Goal: Task Accomplishment & Management: Use online tool/utility

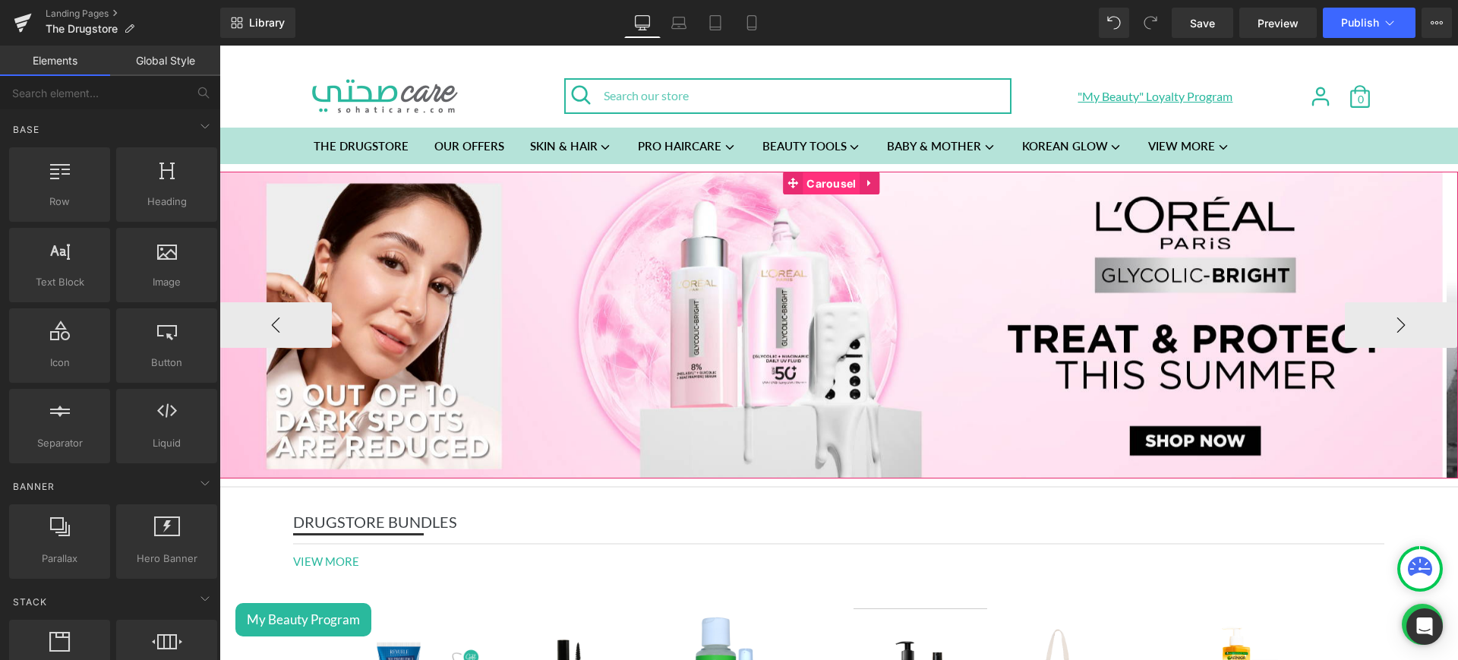
click at [813, 186] on span "Carousel" at bounding box center [831, 183] width 57 height 23
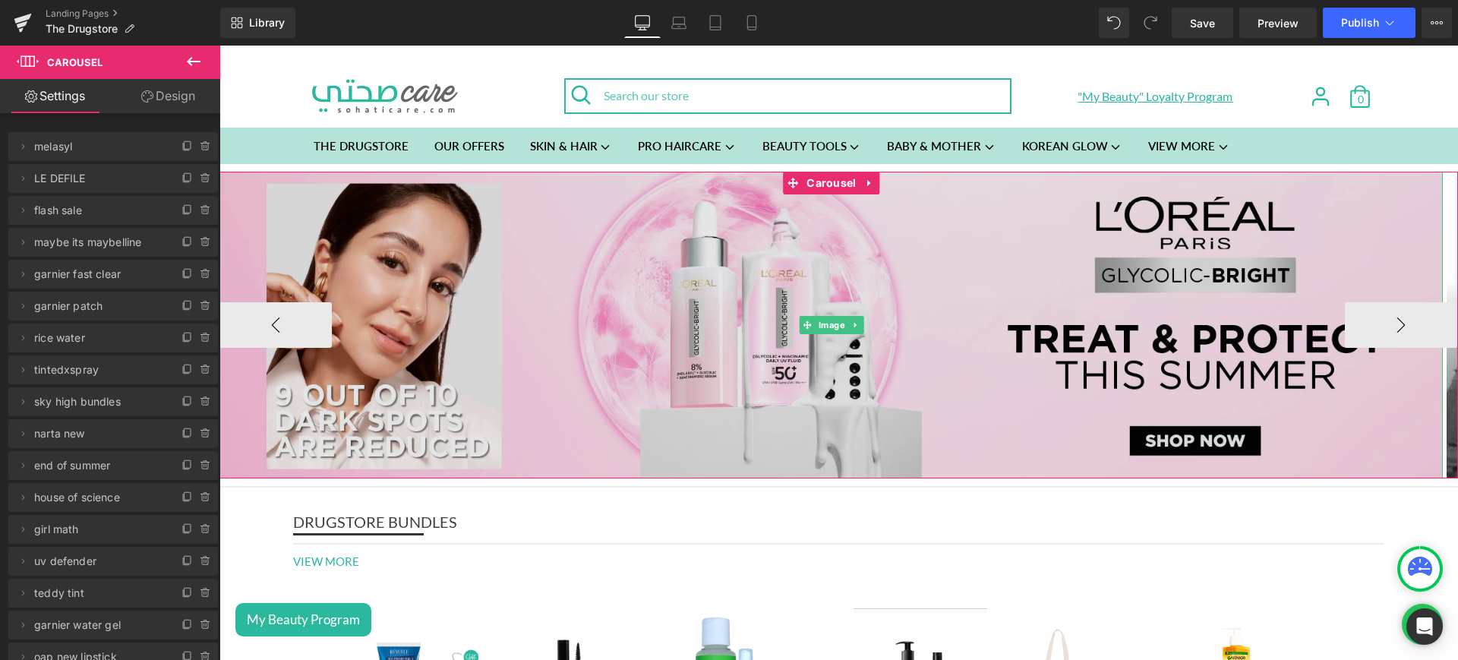
click at [1026, 292] on img at bounding box center [832, 325] width 1224 height 307
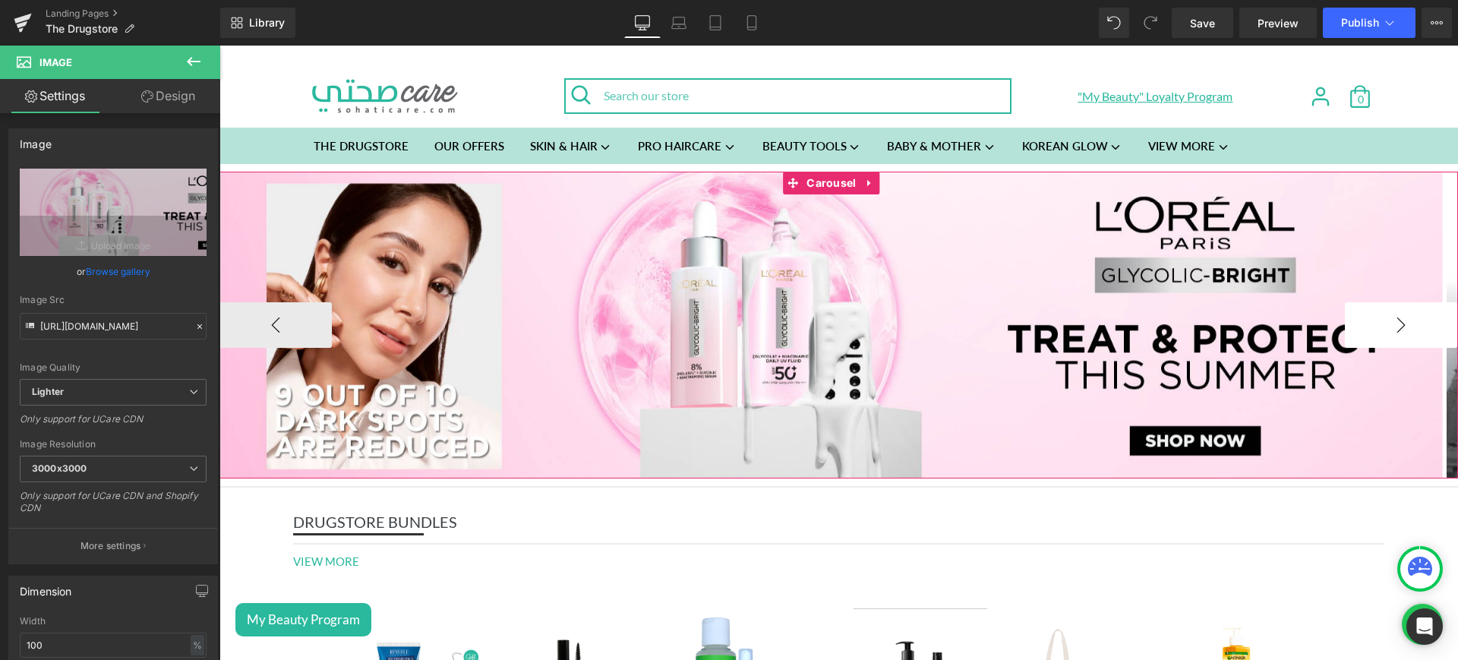
click at [1392, 327] on button "›" at bounding box center [1401, 325] width 112 height 46
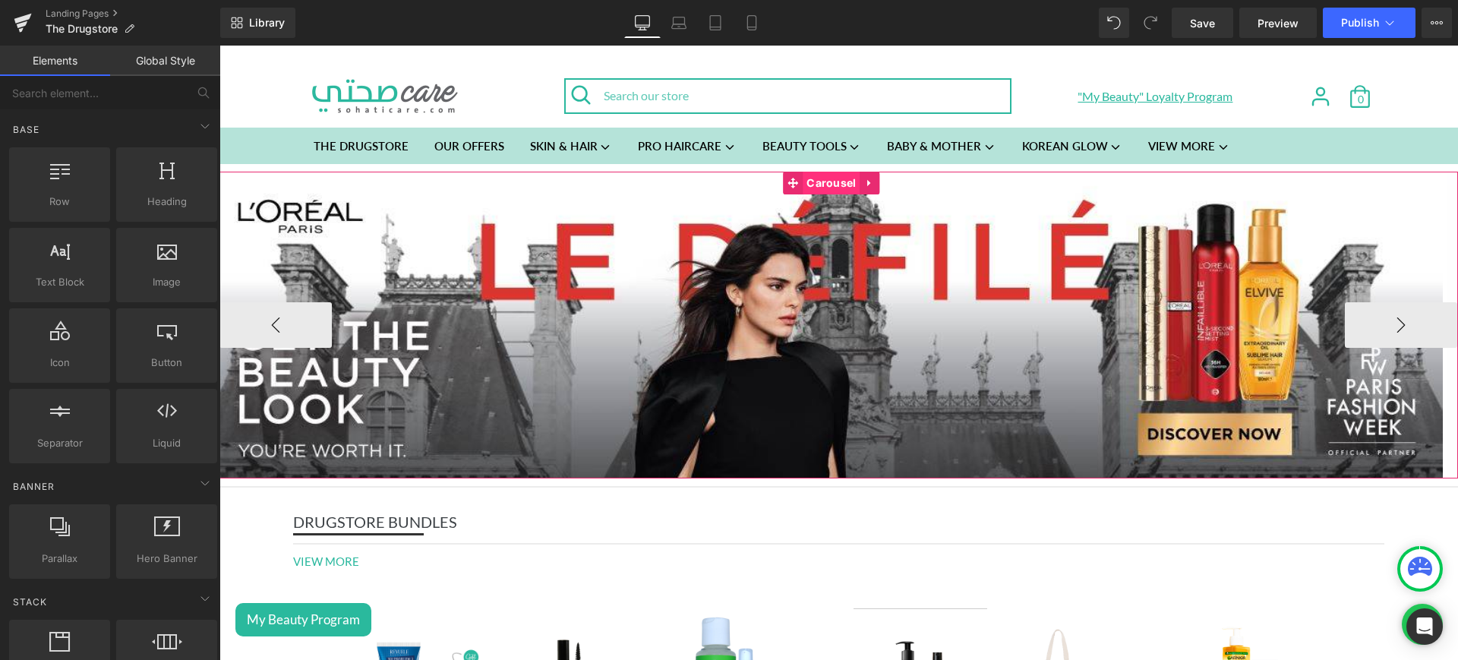
click at [839, 181] on span "Carousel" at bounding box center [831, 183] width 57 height 23
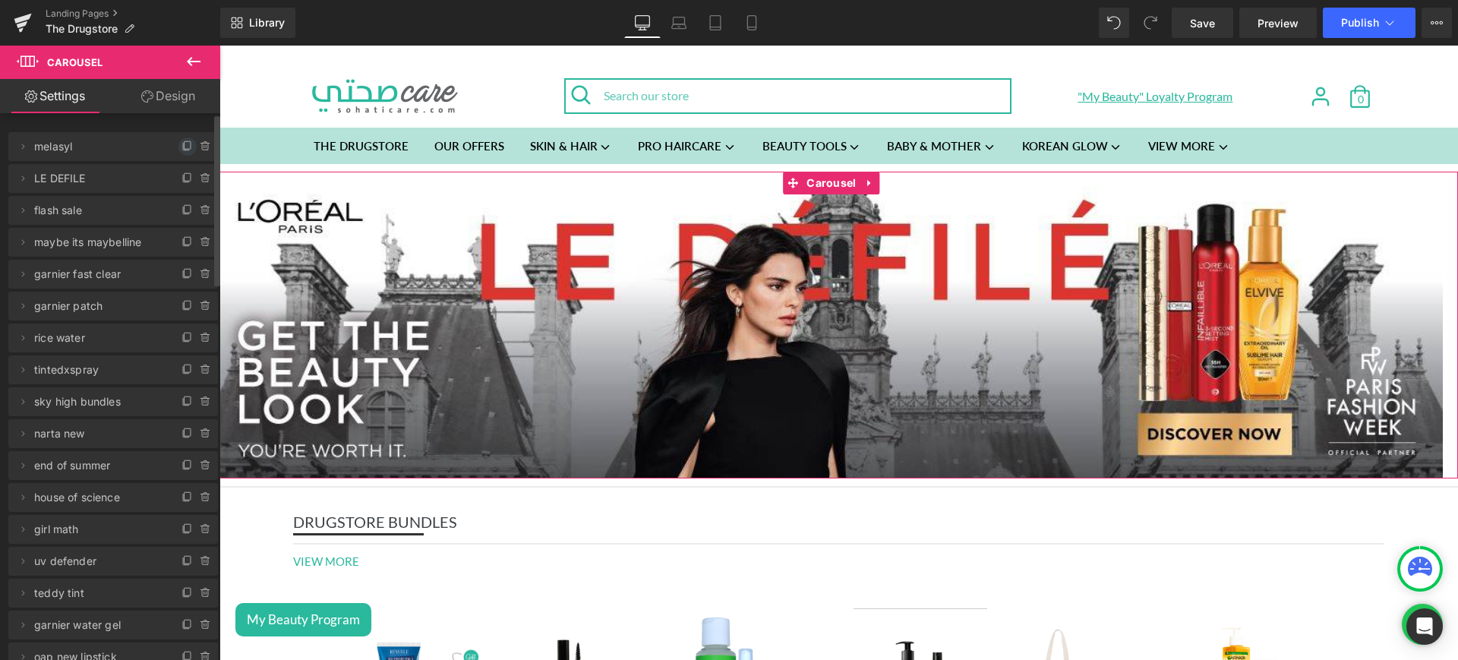
click at [185, 148] on icon at bounding box center [188, 145] width 6 height 8
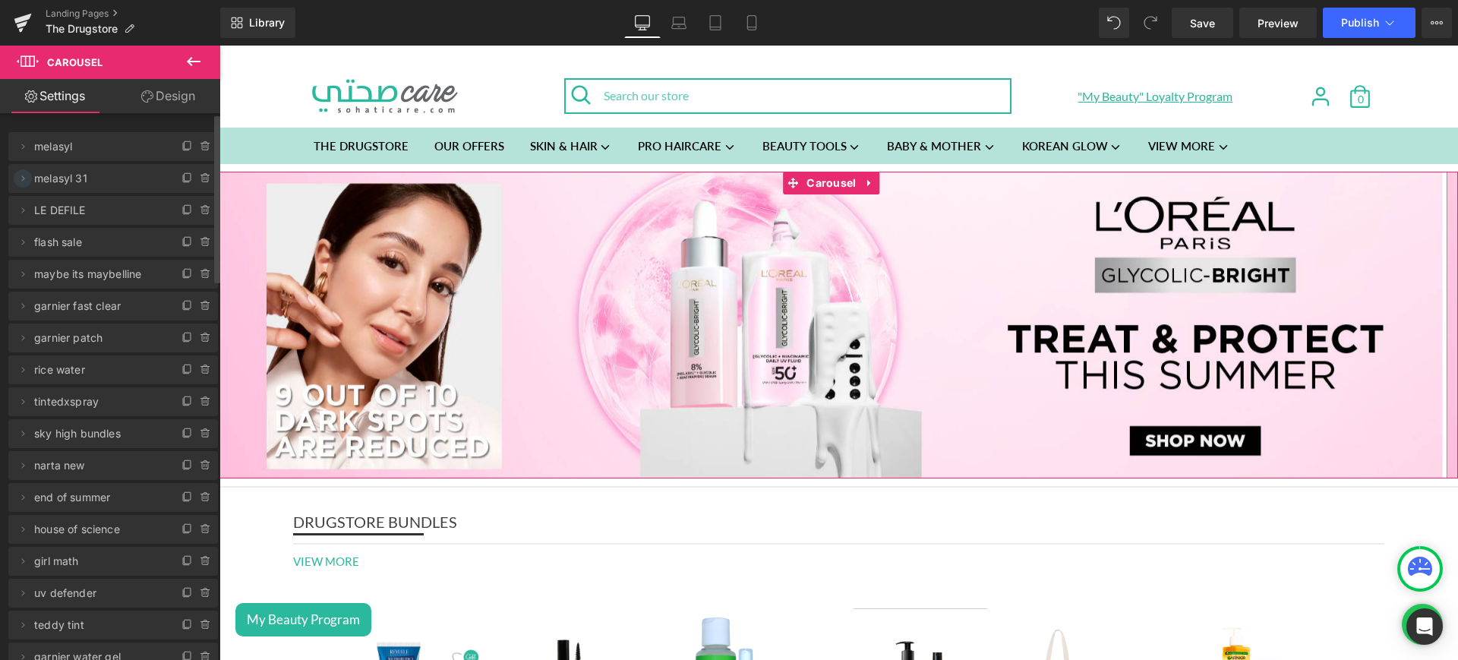
click at [19, 179] on icon at bounding box center [23, 178] width 12 height 12
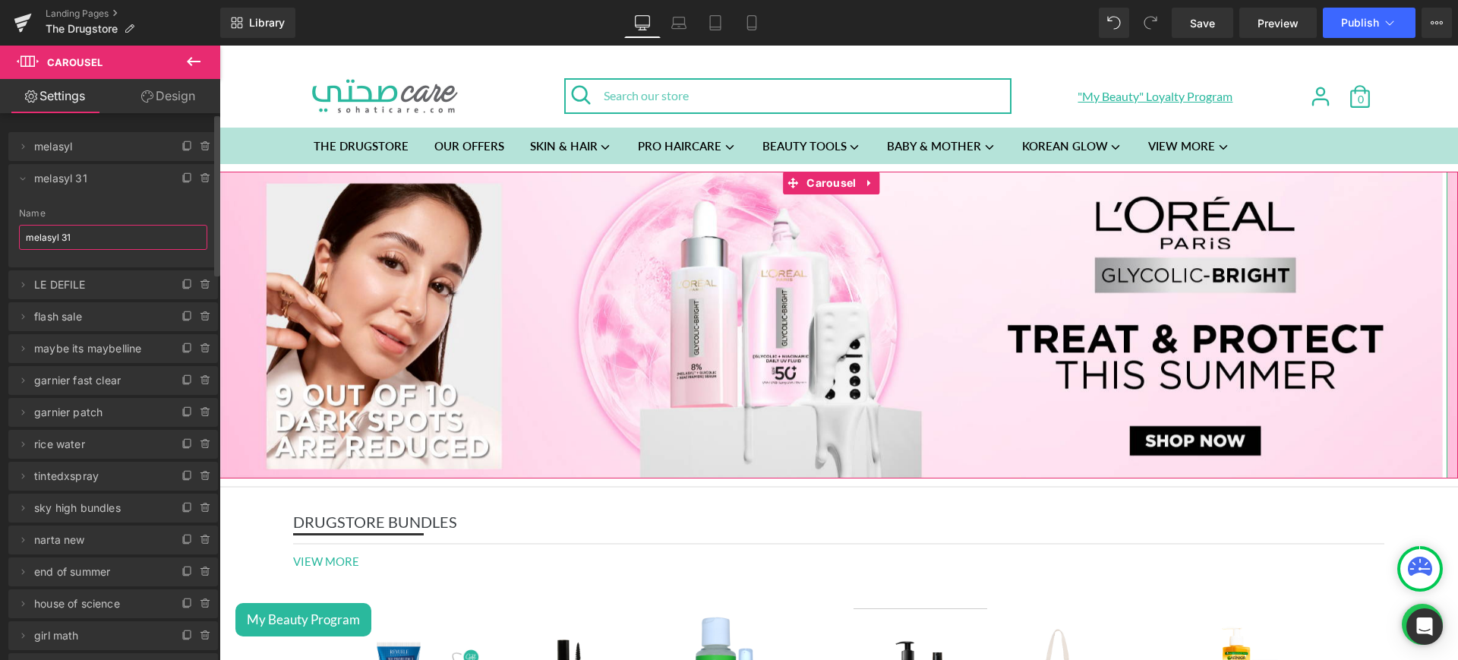
click at [85, 245] on input "melasyl 31" at bounding box center [113, 237] width 188 height 25
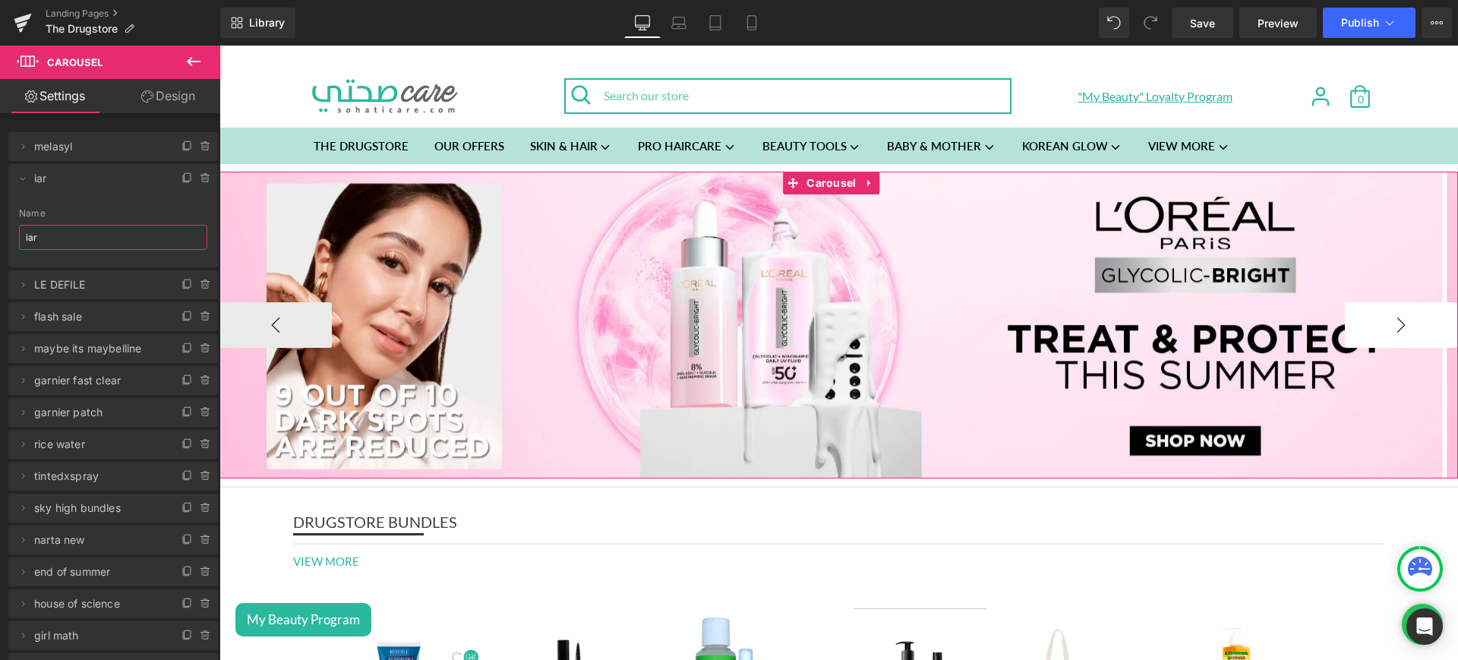
type input "iar"
click at [1352, 317] on button "›" at bounding box center [1401, 325] width 112 height 46
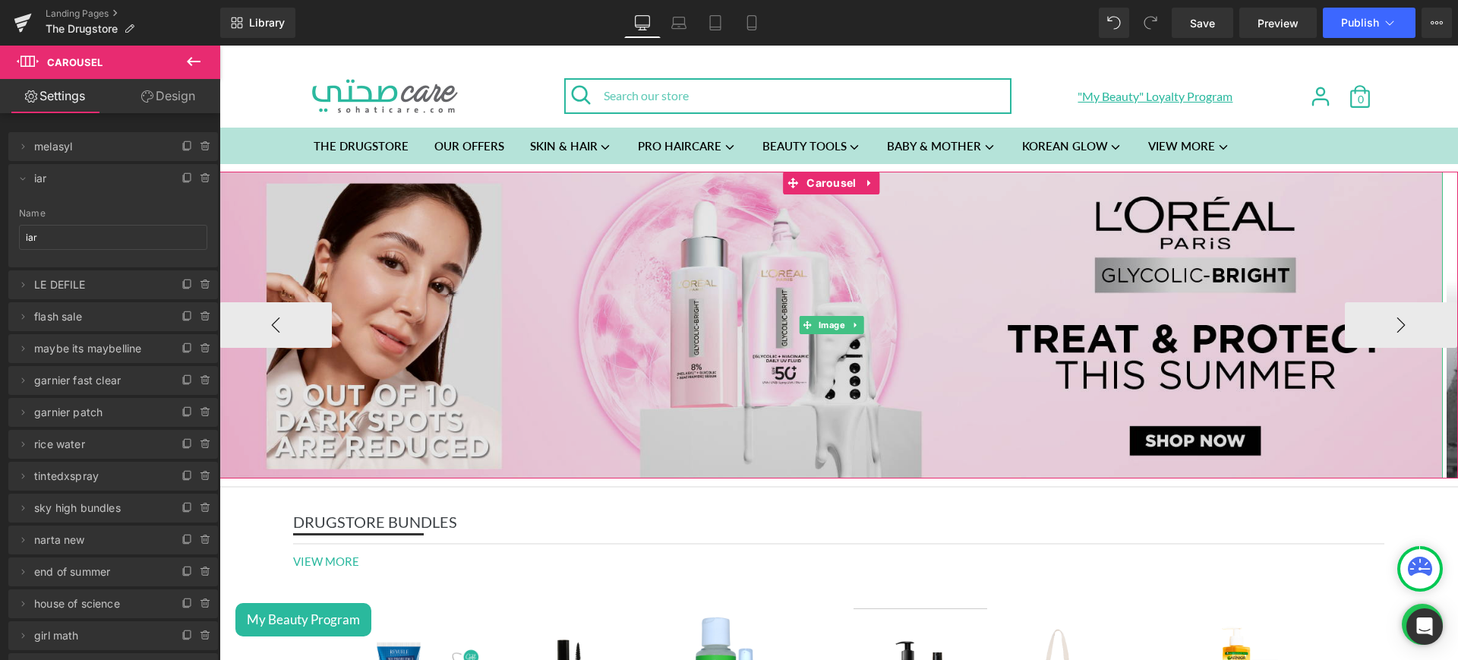
click at [658, 255] on img at bounding box center [832, 325] width 1224 height 307
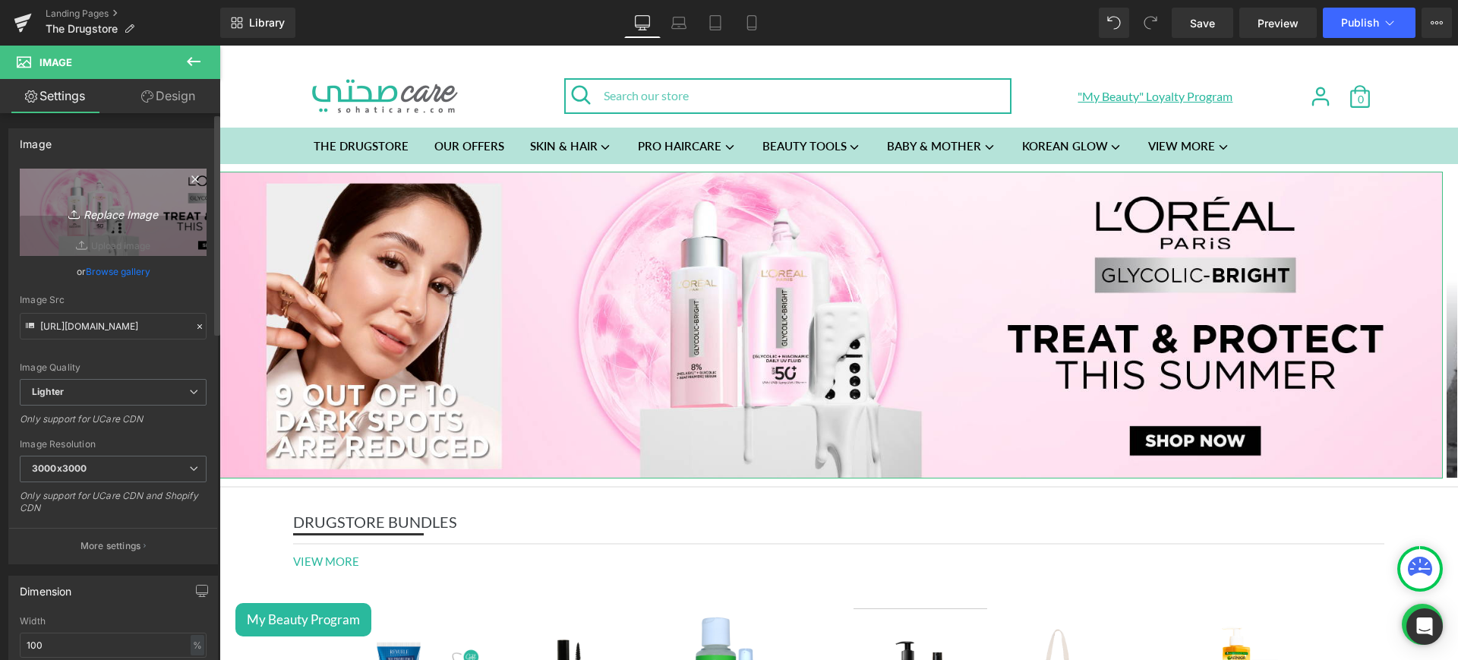
click at [100, 212] on icon "Replace Image" at bounding box center [113, 212] width 122 height 19
type input "C:\fakepath\iar web.jpg"
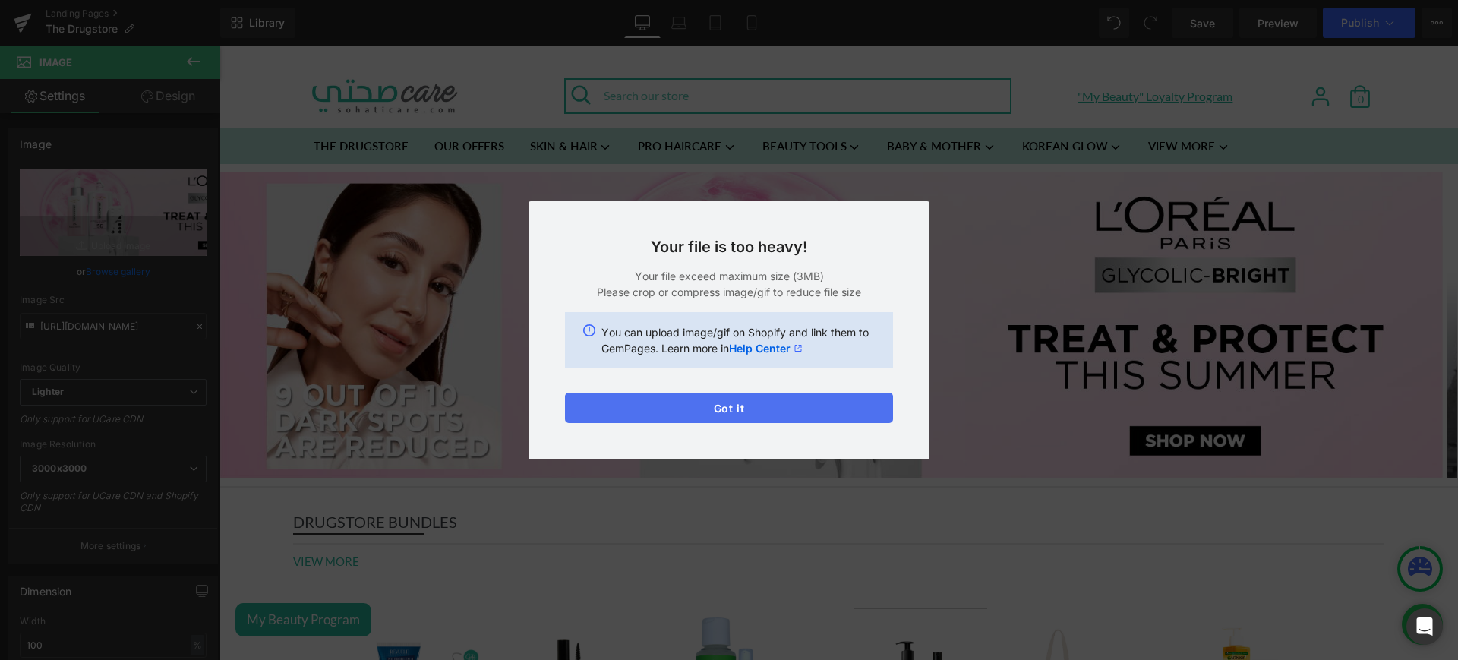
click at [706, 406] on button "Got it" at bounding box center [729, 408] width 328 height 30
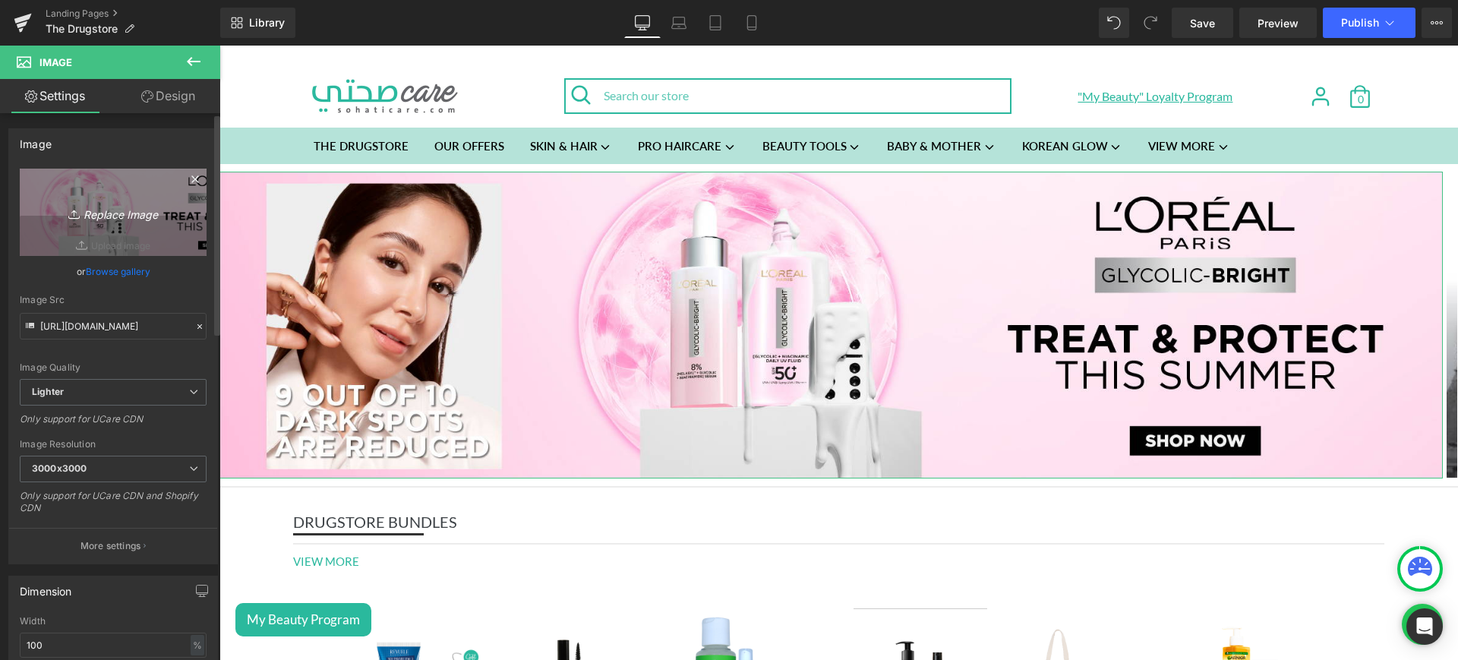
click at [116, 212] on icon "Replace Image" at bounding box center [113, 212] width 122 height 19
type input "C:\fakepath\iar mob.jpg"
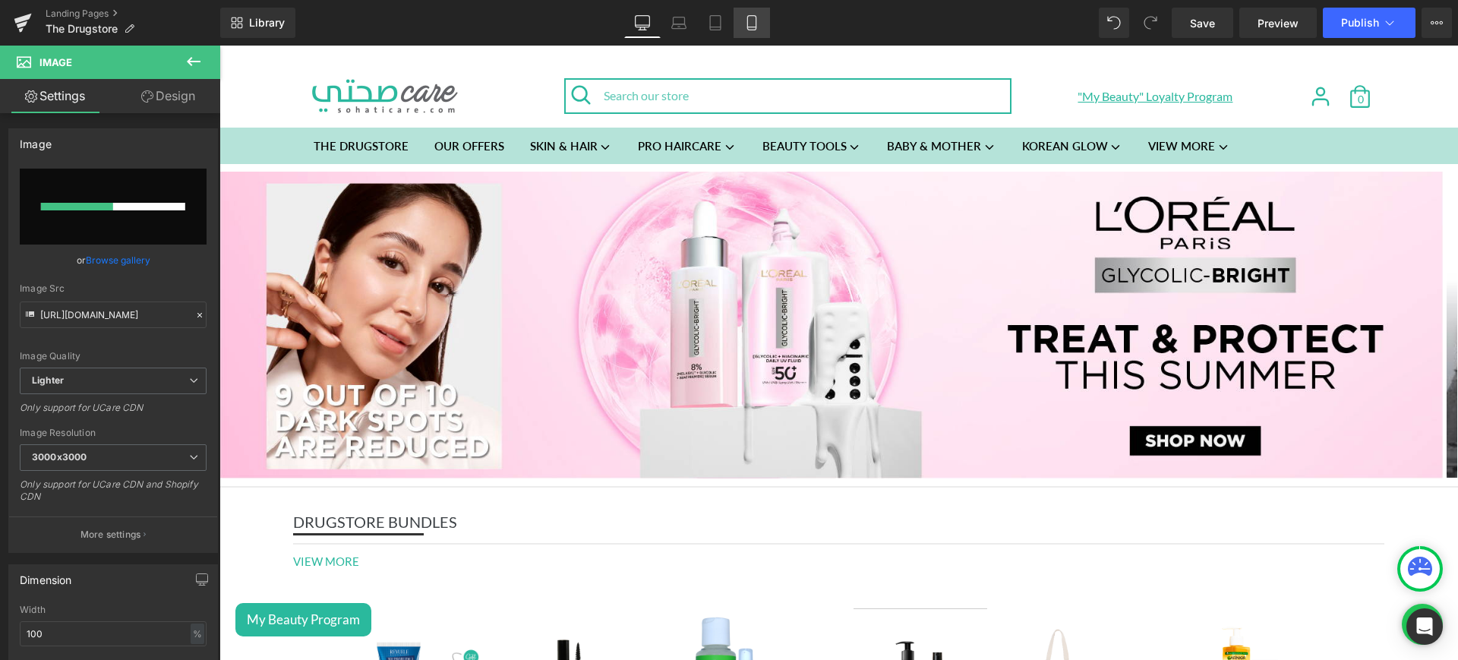
click at [751, 17] on icon at bounding box center [751, 22] width 15 height 15
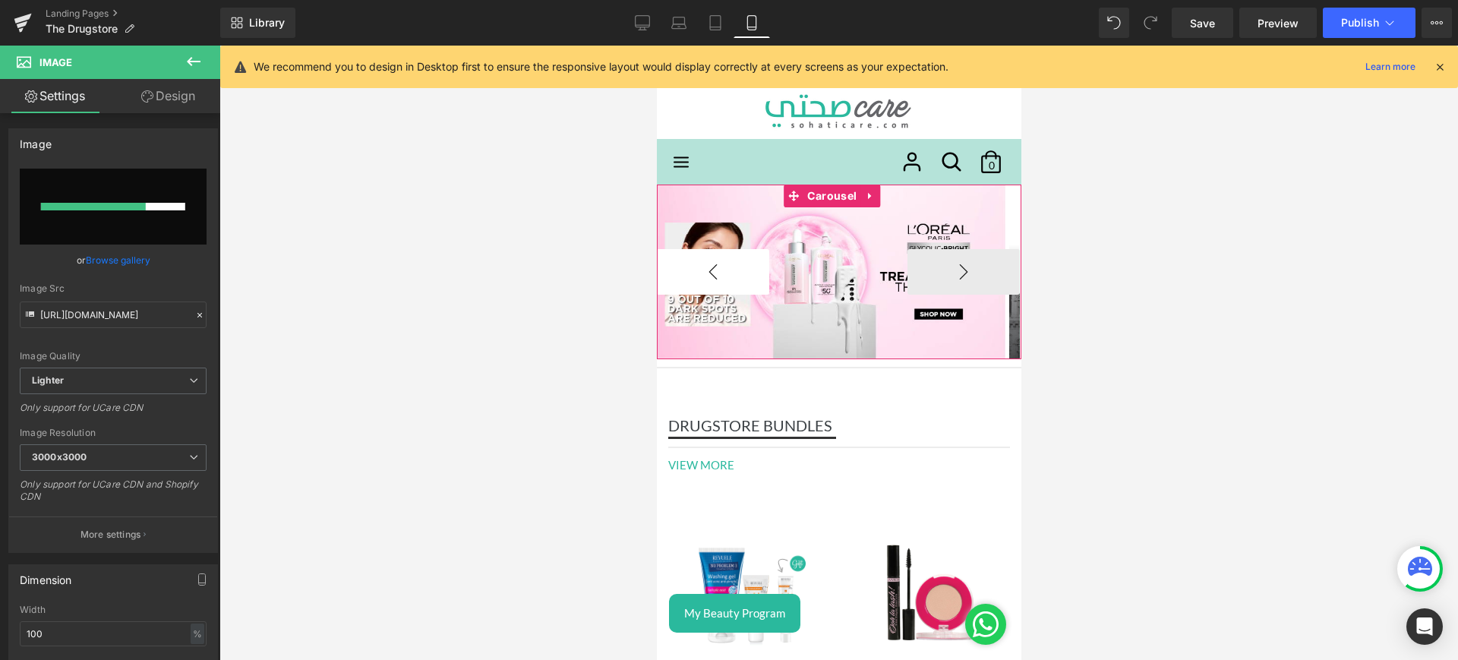
click at [713, 266] on button "‹" at bounding box center [712, 272] width 112 height 46
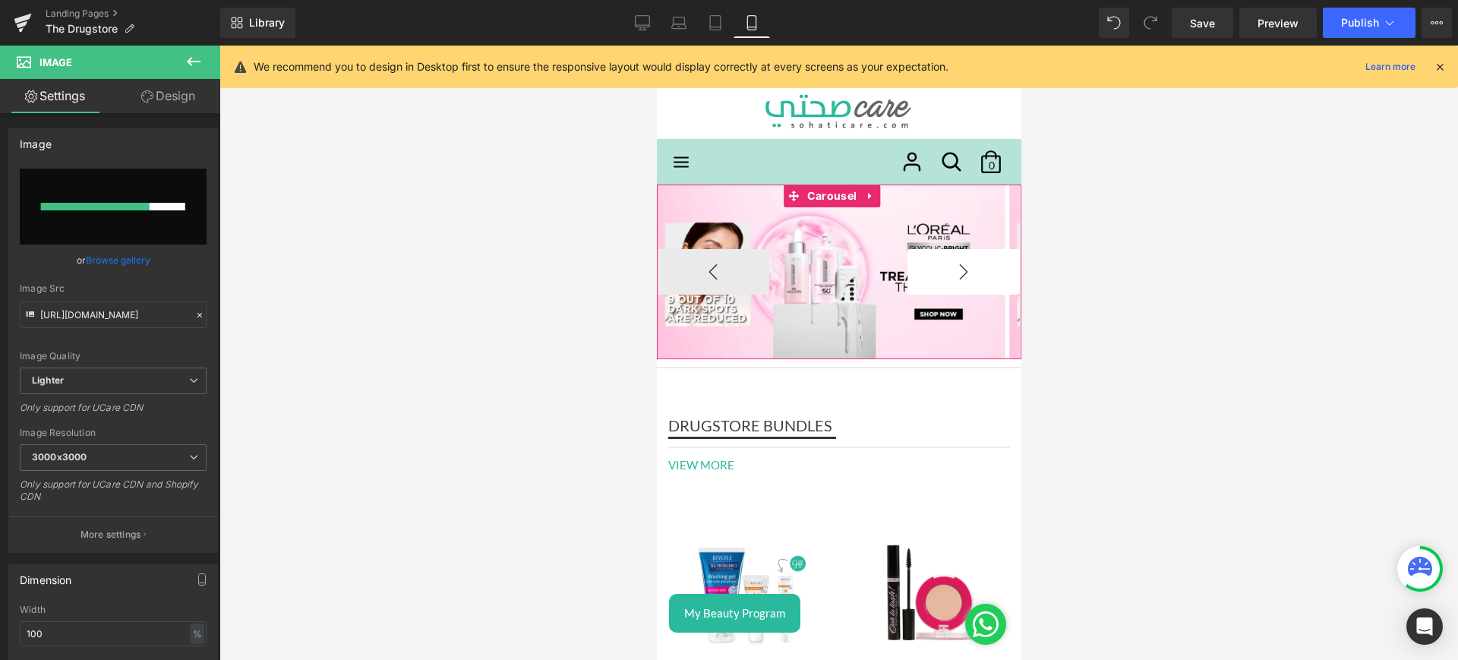
click at [939, 283] on button "›" at bounding box center [963, 272] width 112 height 46
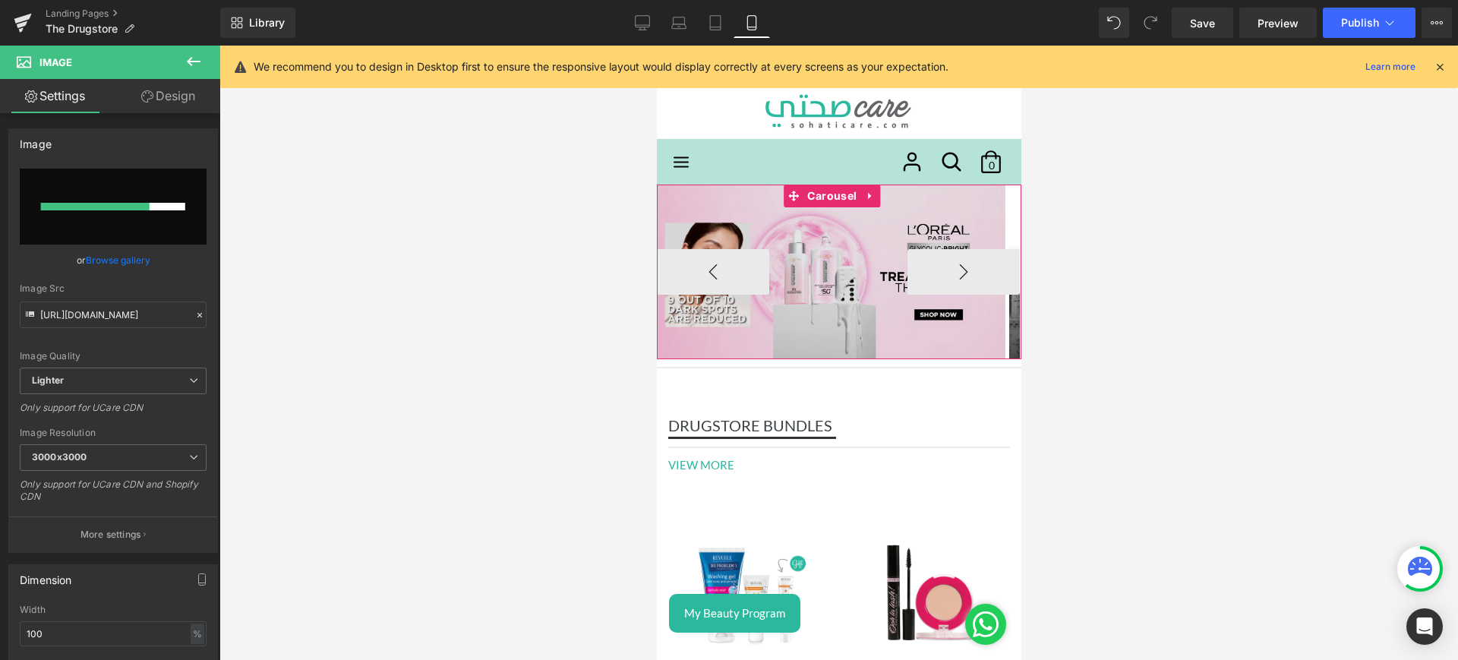
click at [786, 227] on img at bounding box center [830, 272] width 349 height 175
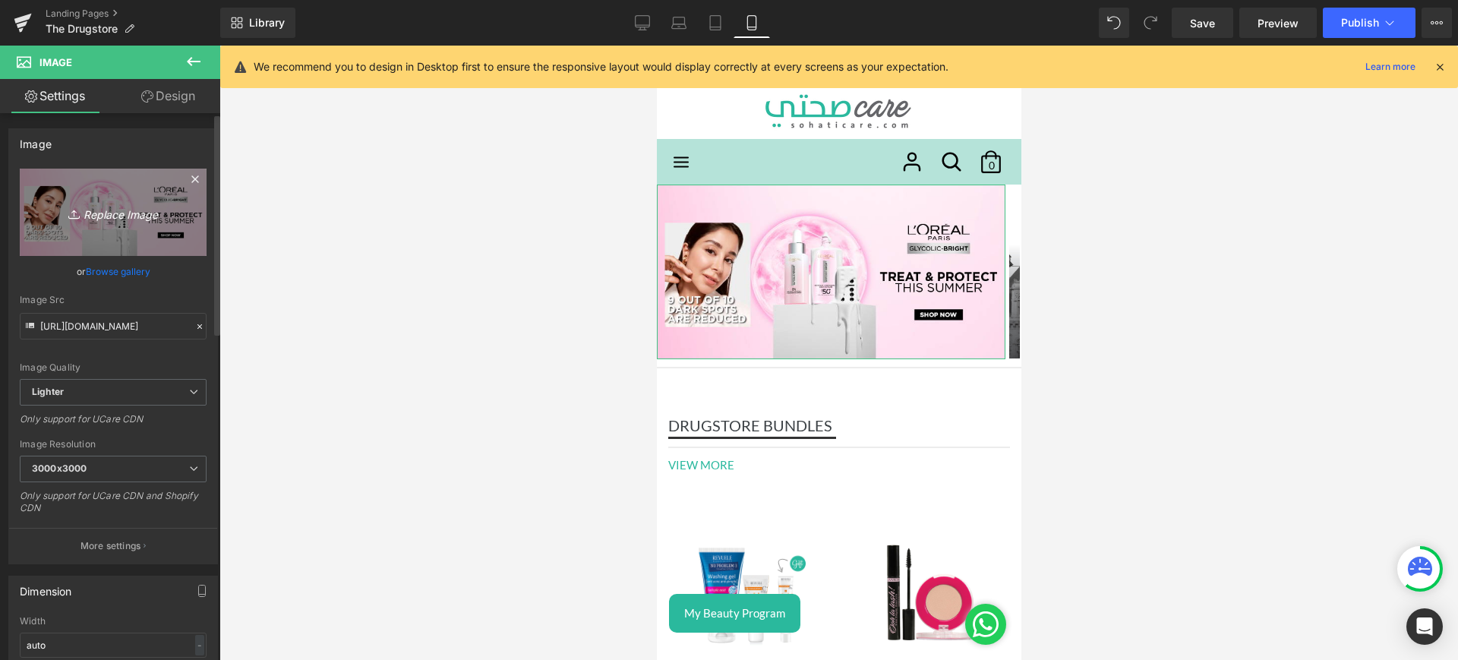
click at [91, 209] on icon "Replace Image" at bounding box center [113, 212] width 122 height 19
type input "C:\fakepath\iar mob.jpg"
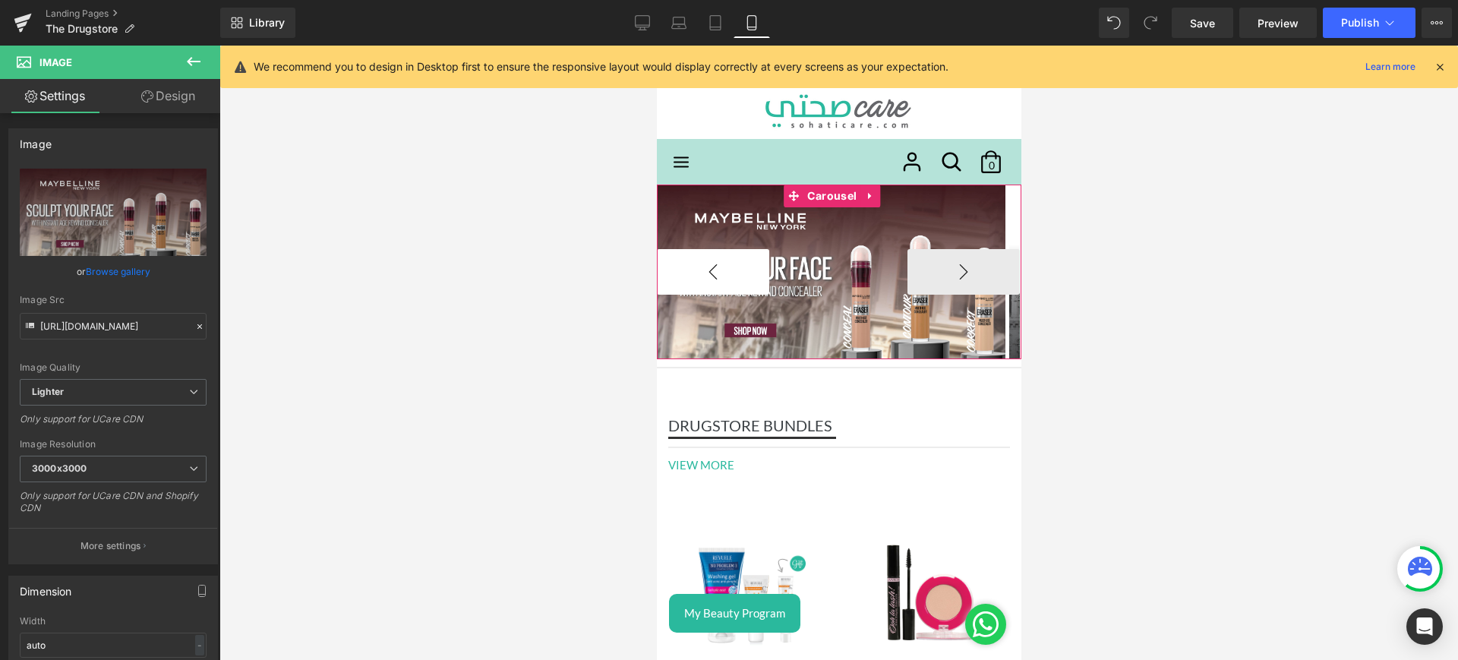
click at [714, 265] on button "‹" at bounding box center [712, 272] width 112 height 46
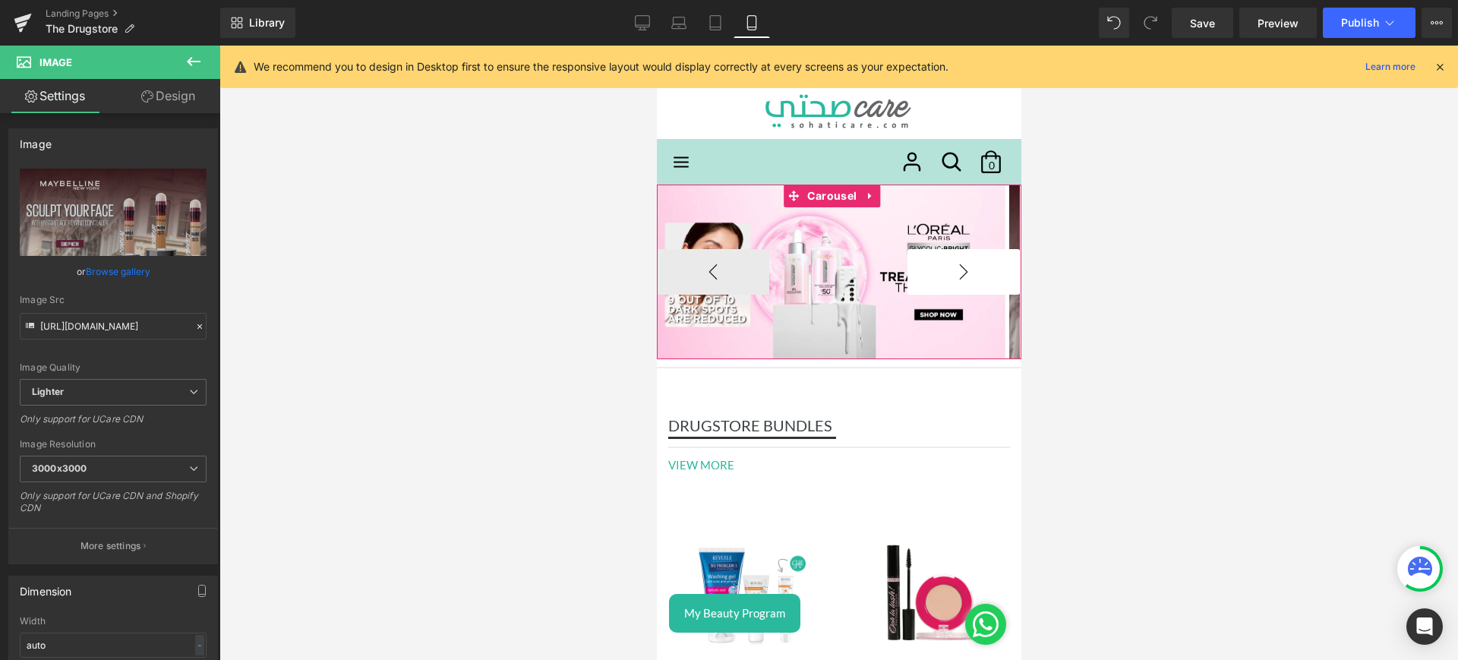
click at [958, 268] on button "›" at bounding box center [963, 272] width 112 height 46
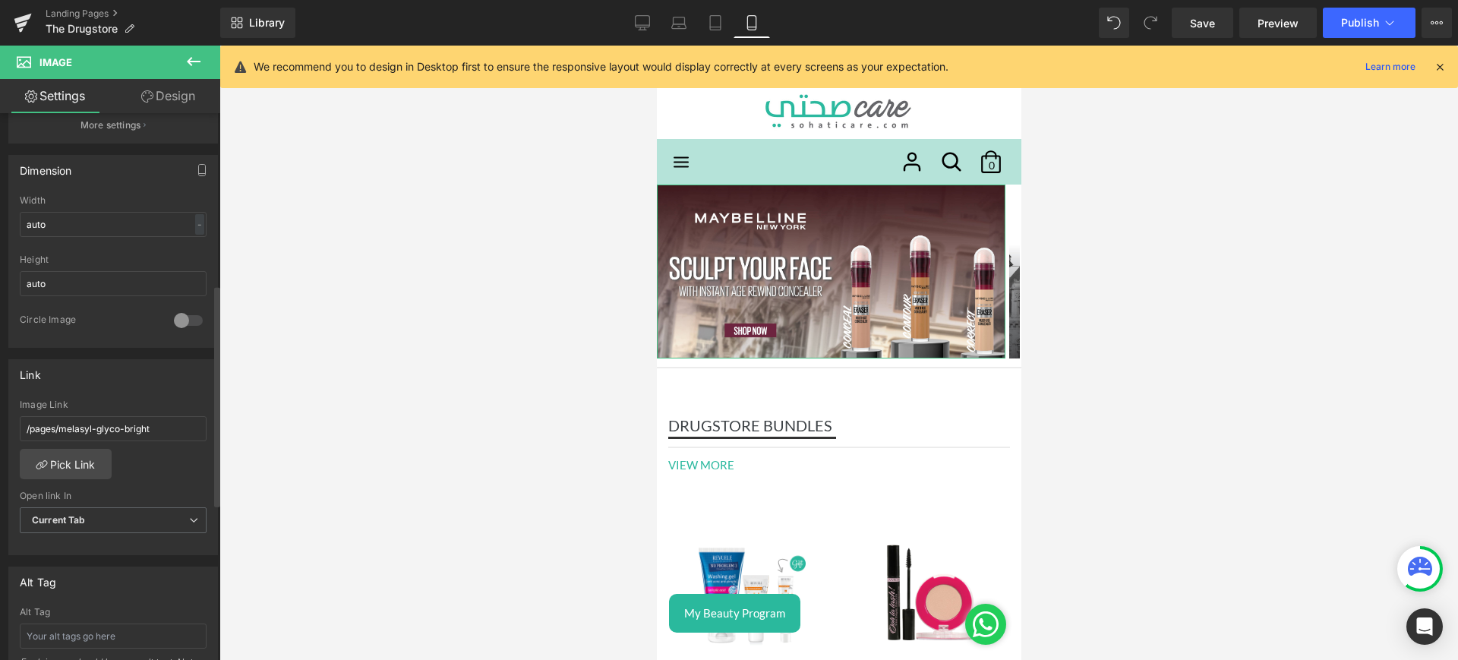
scroll to position [422, 0]
click at [87, 467] on link "Pick Link" at bounding box center [66, 463] width 92 height 30
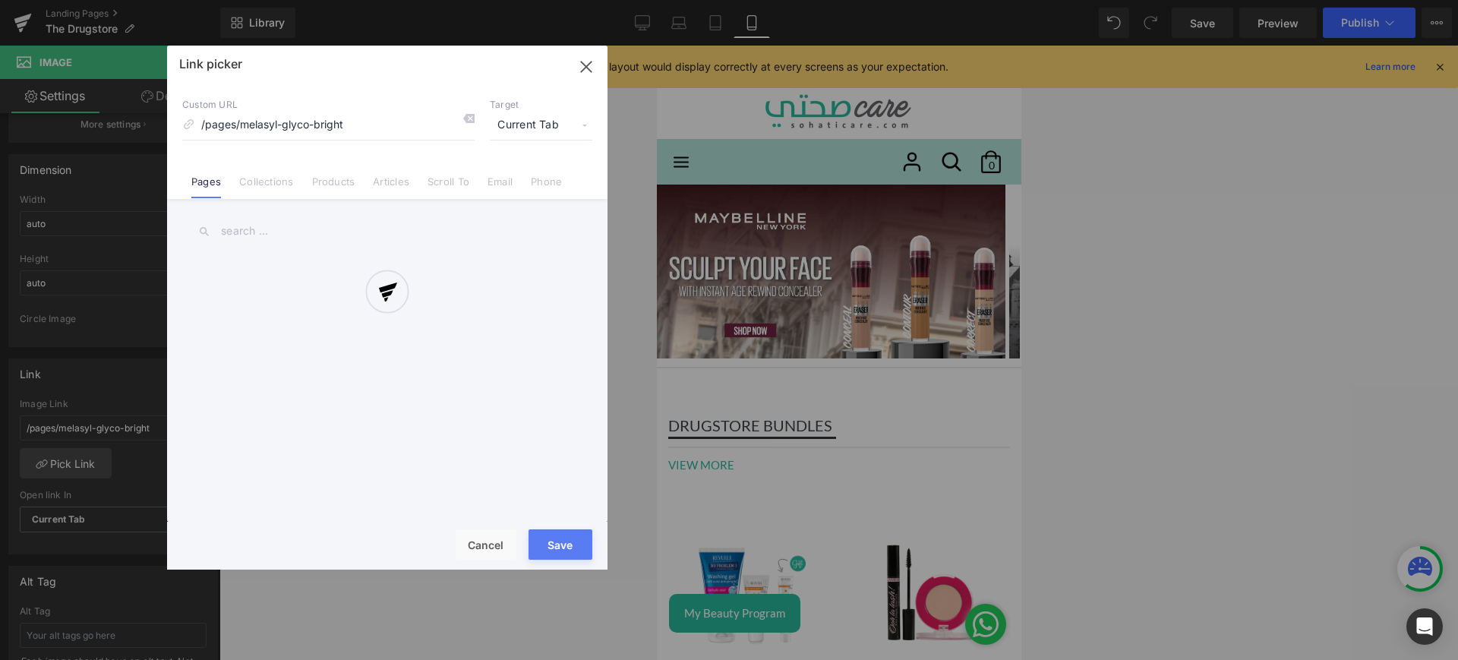
click at [264, 187] on div at bounding box center [387, 308] width 441 height 524
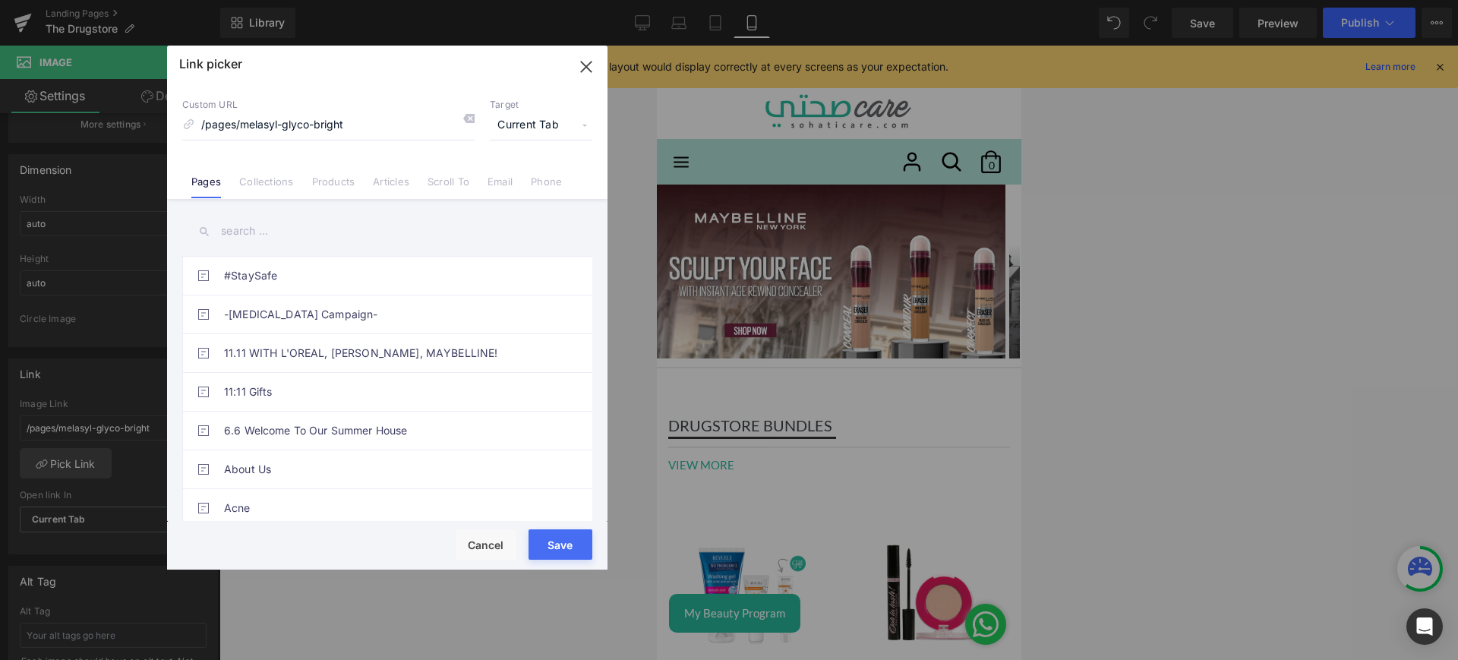
click at [264, 187] on link "Collections" at bounding box center [266, 186] width 54 height 23
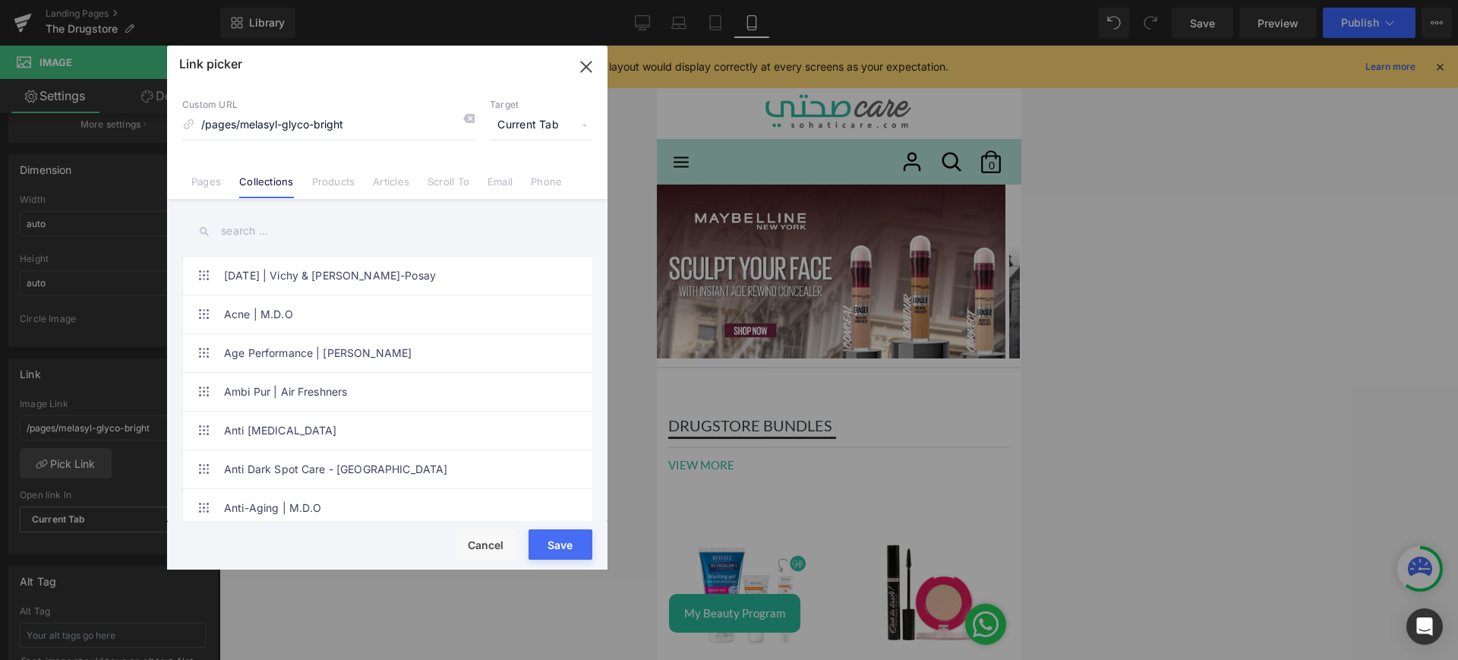
click at [270, 229] on input "text" at bounding box center [387, 231] width 410 height 34
paste input "Instant age rewind - [DATE]"
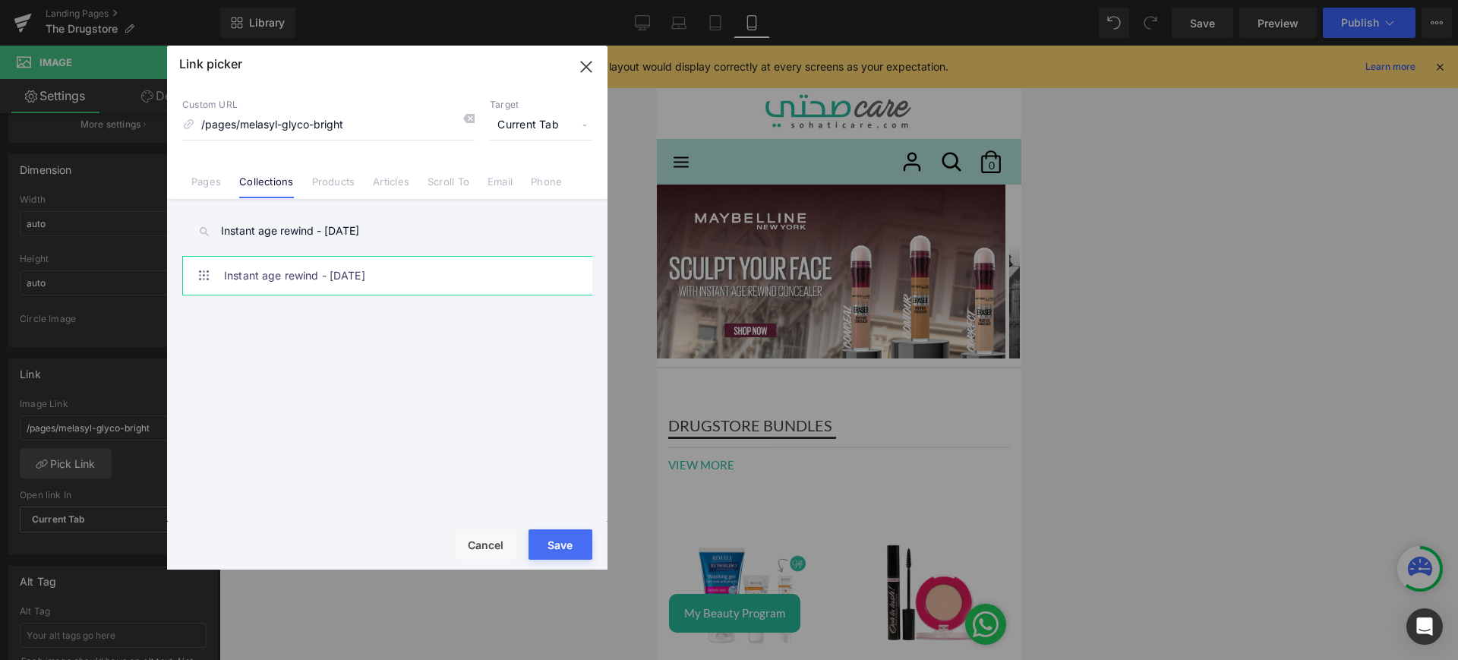
type input "Instant age rewind - [DATE]"
click at [433, 270] on link "Instant age rewind - [DATE]" at bounding box center [391, 276] width 334 height 38
click at [560, 552] on button "Save" at bounding box center [561, 544] width 64 height 30
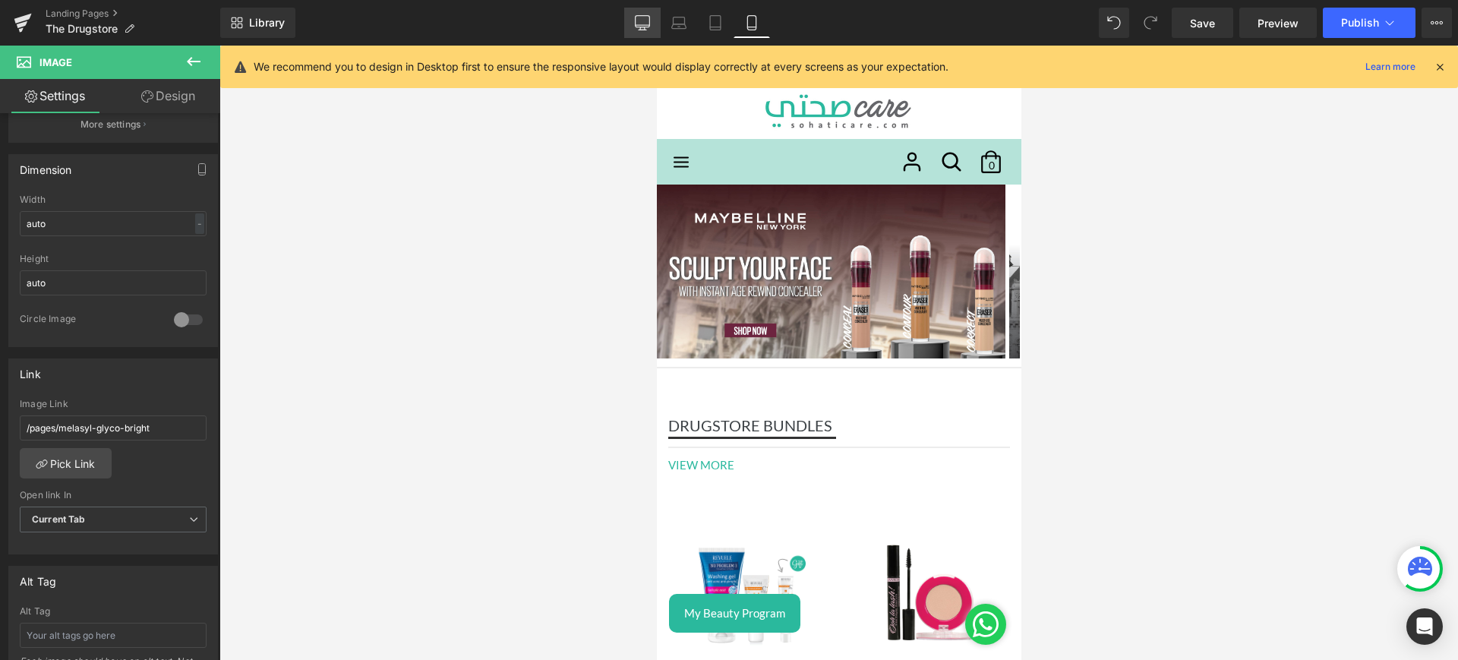
click at [647, 8] on link "Desktop" at bounding box center [642, 23] width 36 height 30
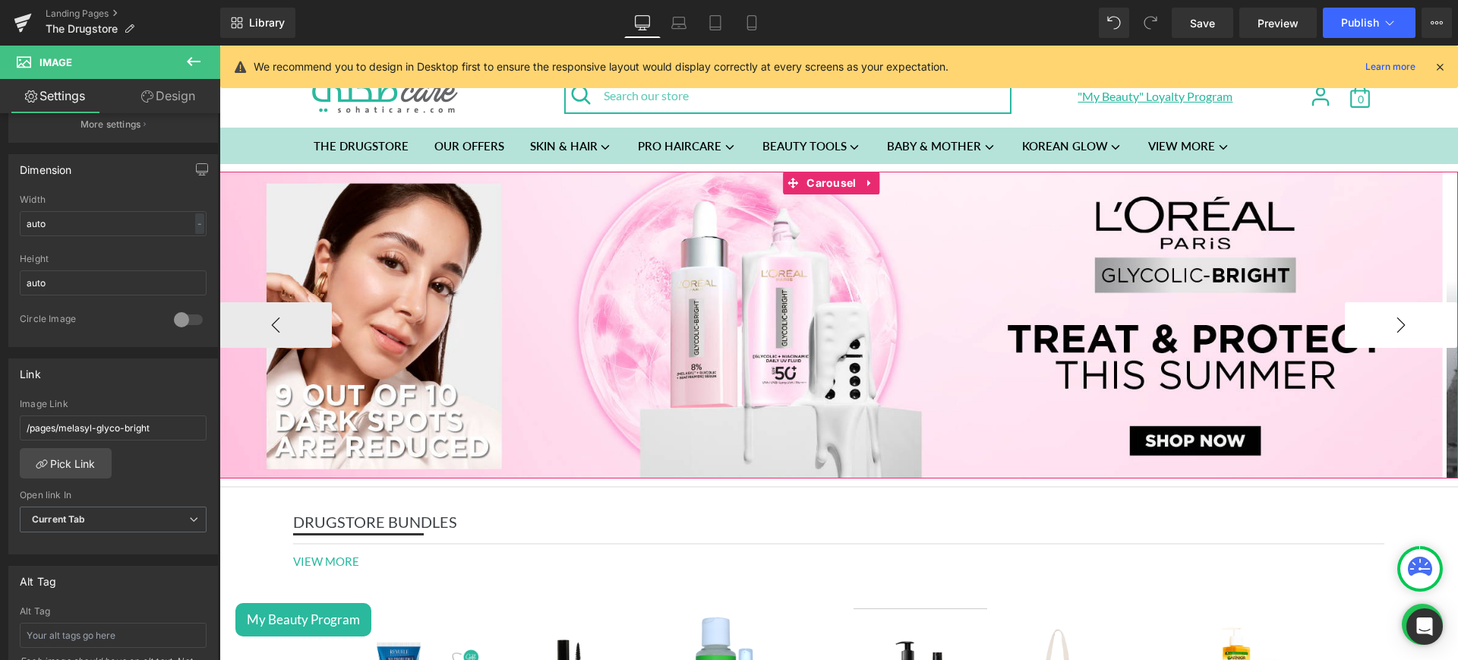
click at [1365, 323] on button "›" at bounding box center [1401, 325] width 112 height 46
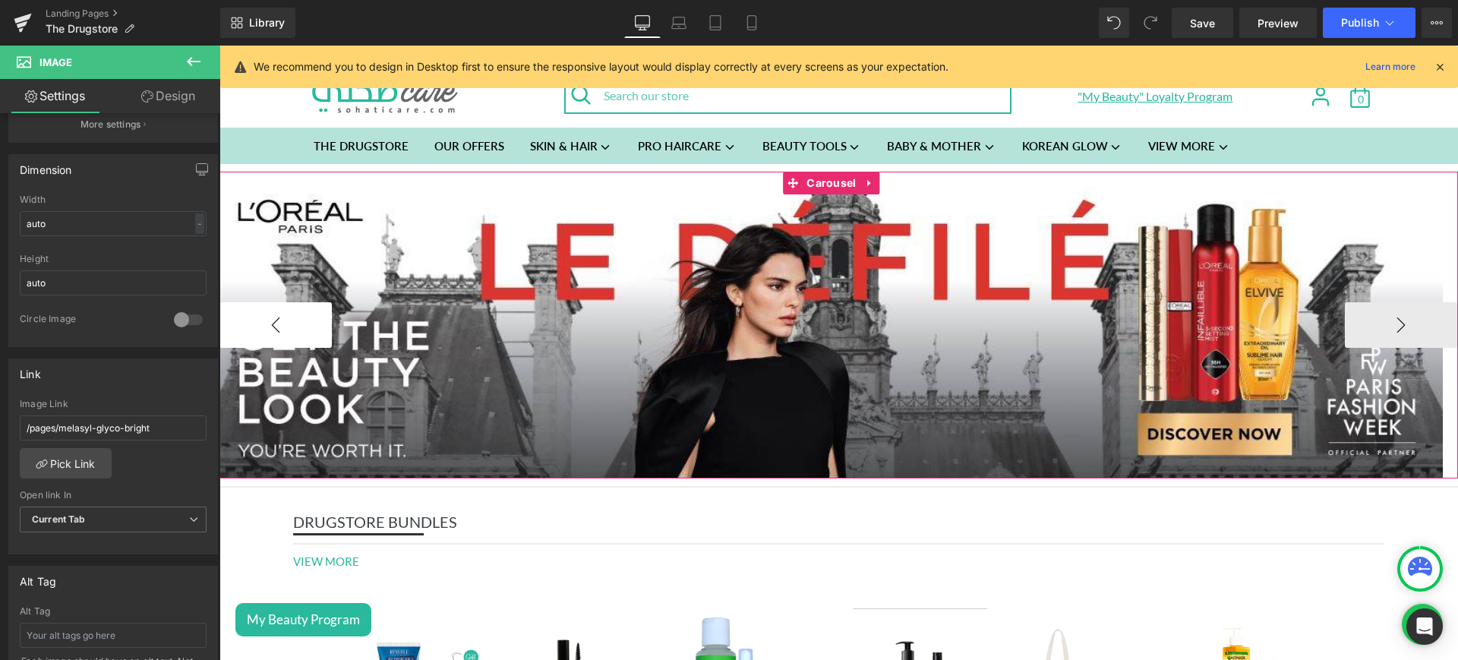
click at [279, 320] on button "‹" at bounding box center [276, 325] width 112 height 46
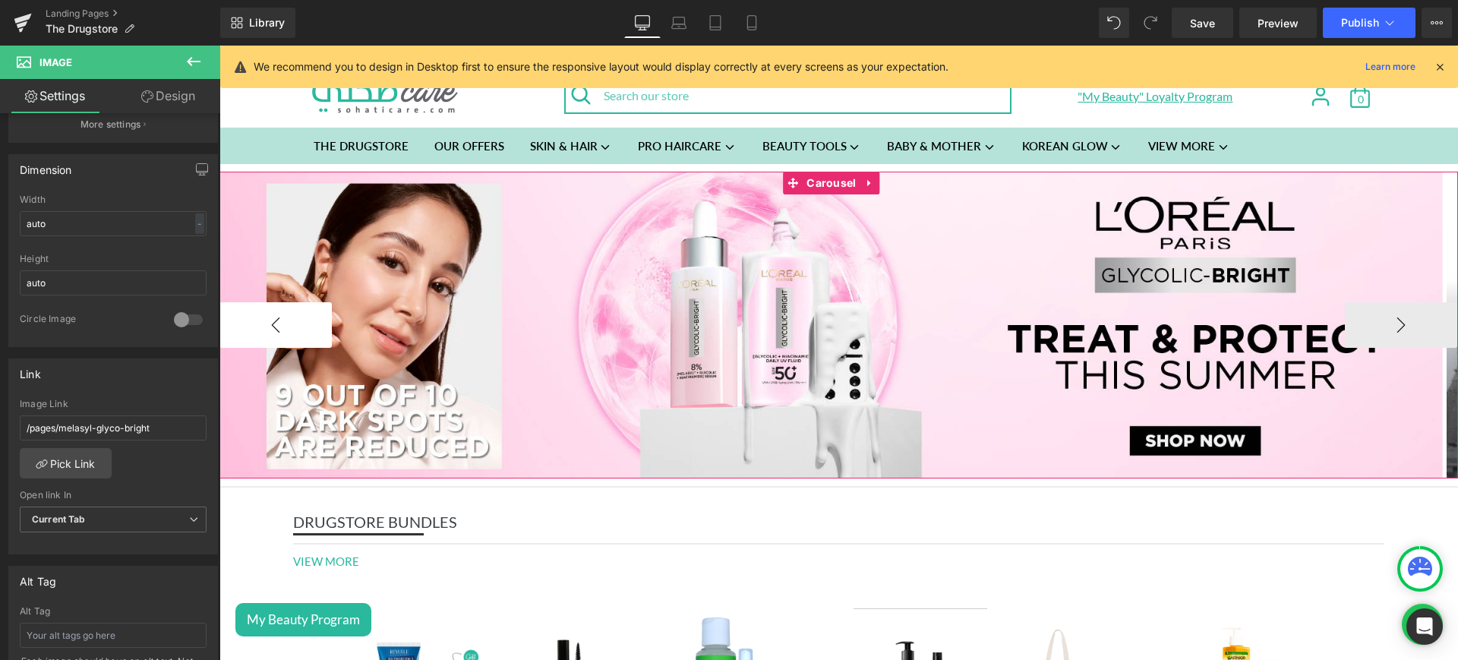
click at [279, 320] on button "‹" at bounding box center [276, 325] width 112 height 46
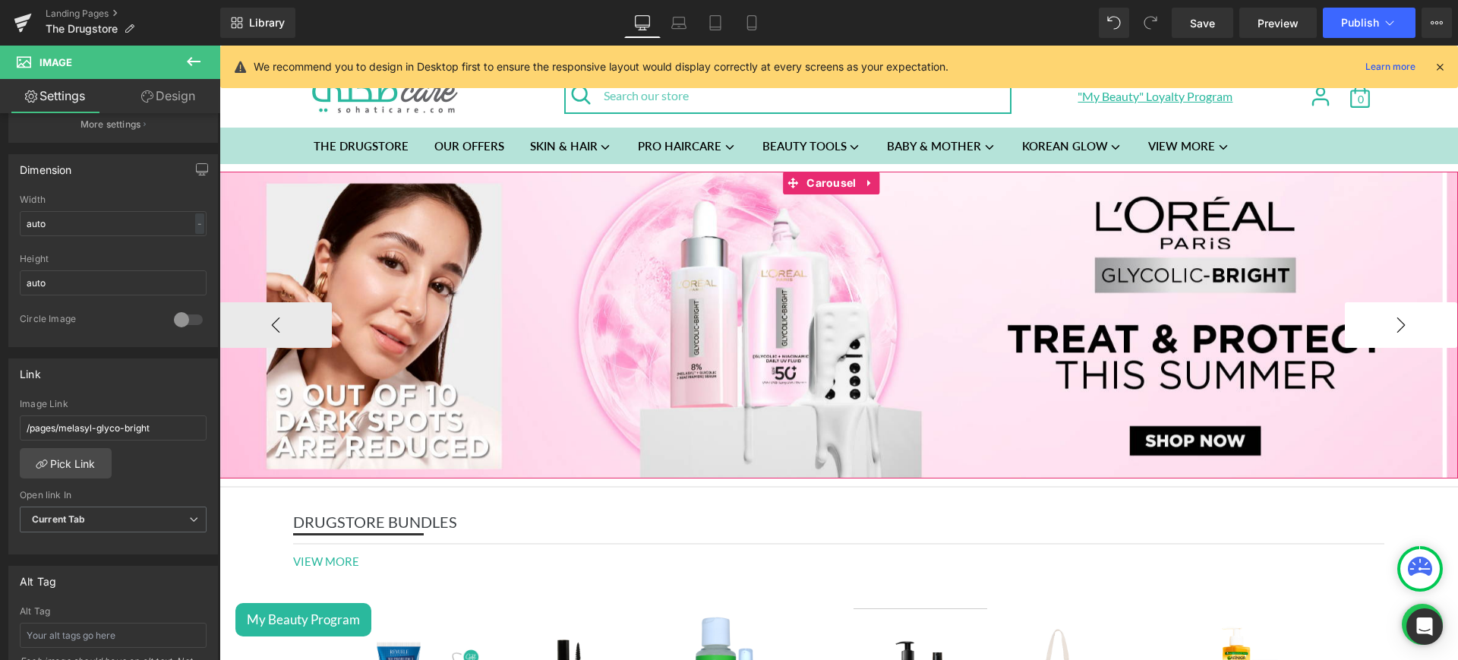
click at [1403, 342] on button "›" at bounding box center [1401, 325] width 112 height 46
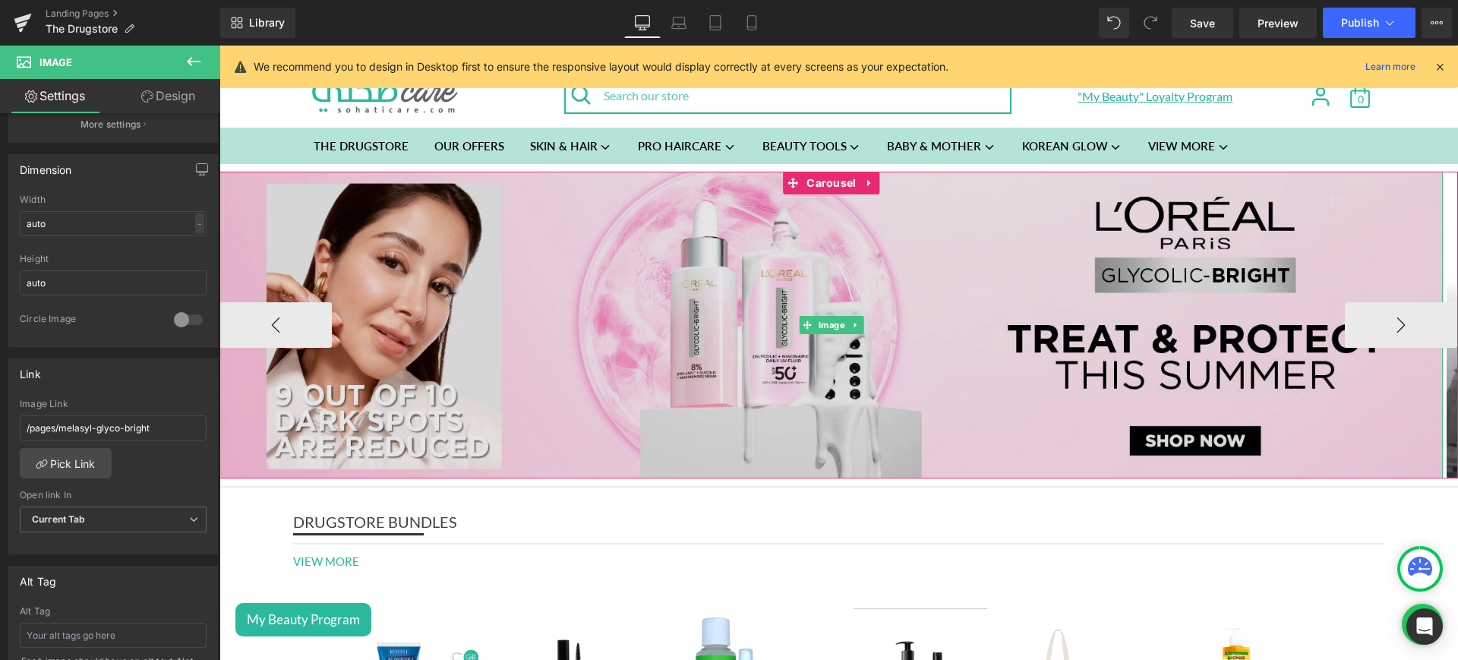
click at [598, 300] on img at bounding box center [832, 325] width 1224 height 307
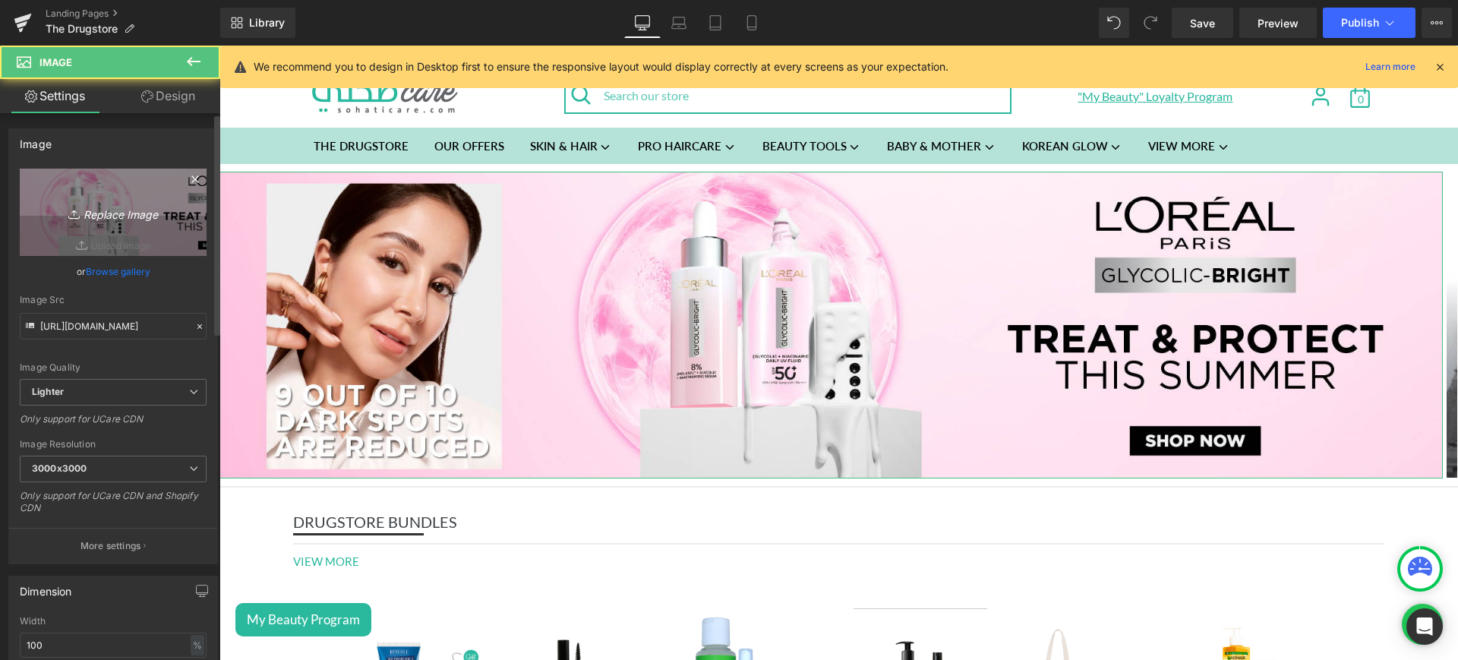
click at [141, 198] on link "Replace Image" at bounding box center [113, 212] width 187 height 87
type input "C:\fakepath\iar web.jpg"
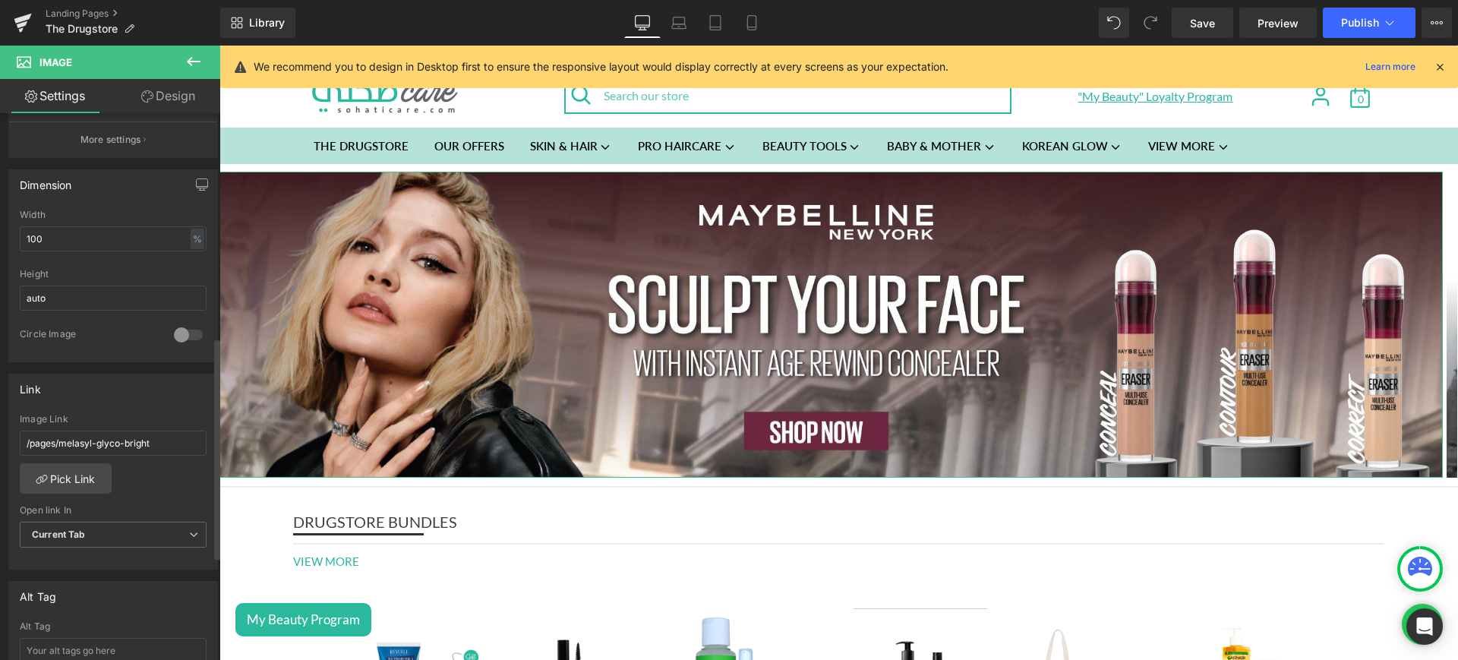
scroll to position [559, 0]
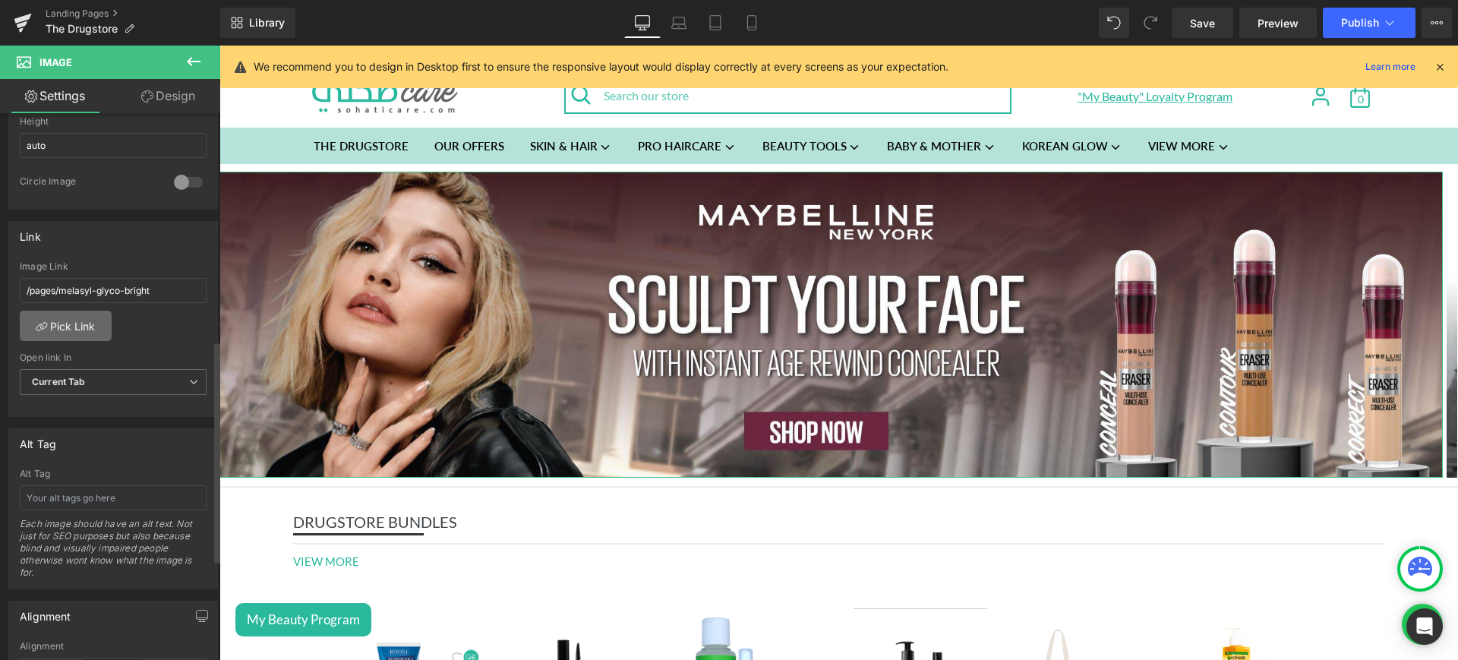
click at [71, 321] on link "Pick Link" at bounding box center [66, 326] width 92 height 30
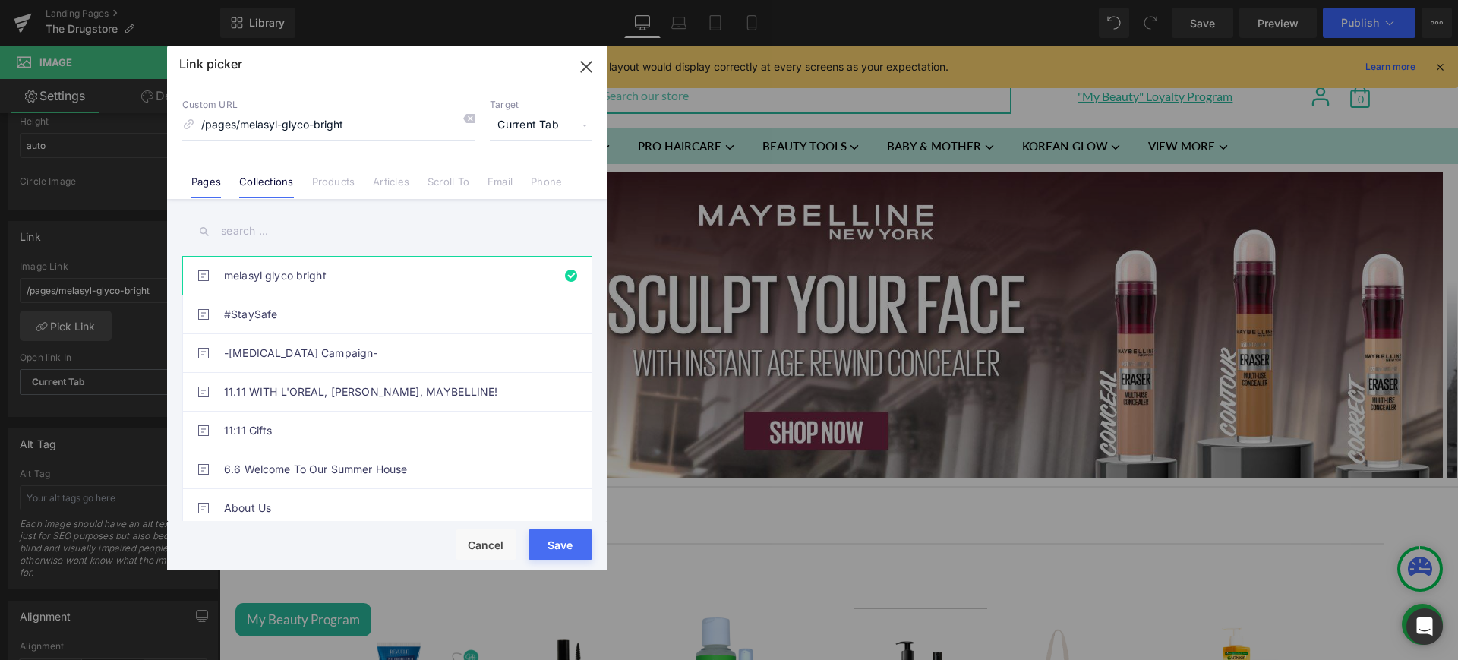
click at [279, 181] on link "Collections" at bounding box center [266, 186] width 54 height 23
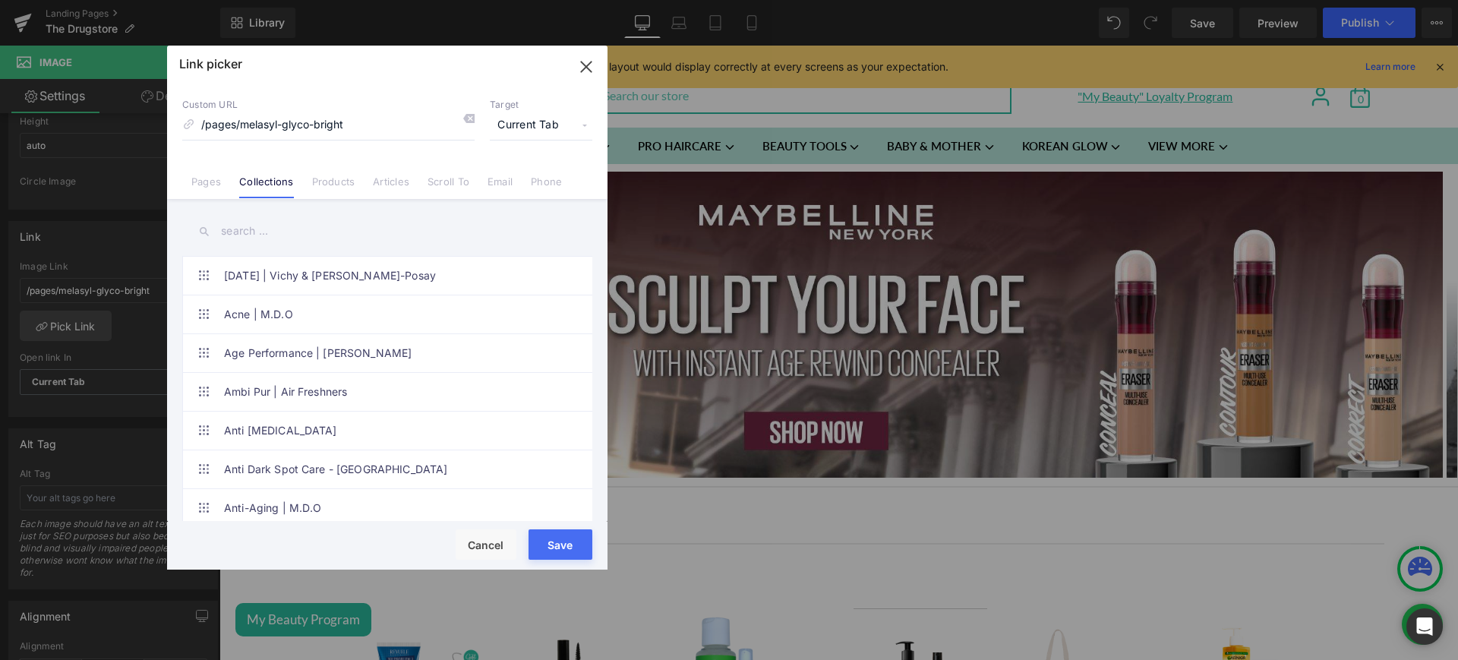
click at [277, 231] on input "text" at bounding box center [387, 231] width 410 height 34
paste input "Instant age rewind - [DATE]"
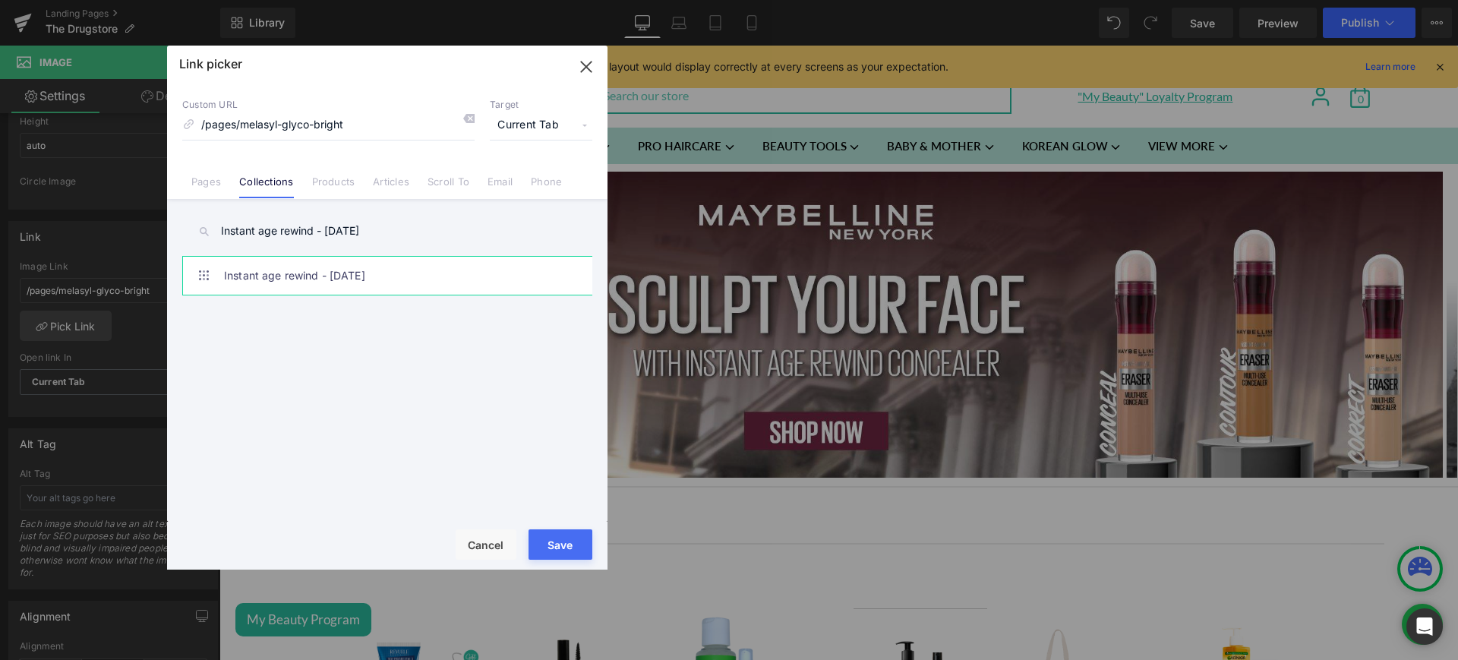
type input "Instant age rewind - [DATE]"
click at [443, 264] on link "Instant age rewind - [DATE]" at bounding box center [391, 276] width 334 height 38
click at [572, 543] on button "Save" at bounding box center [561, 544] width 64 height 30
